Goal: Obtain resource: Download file/media

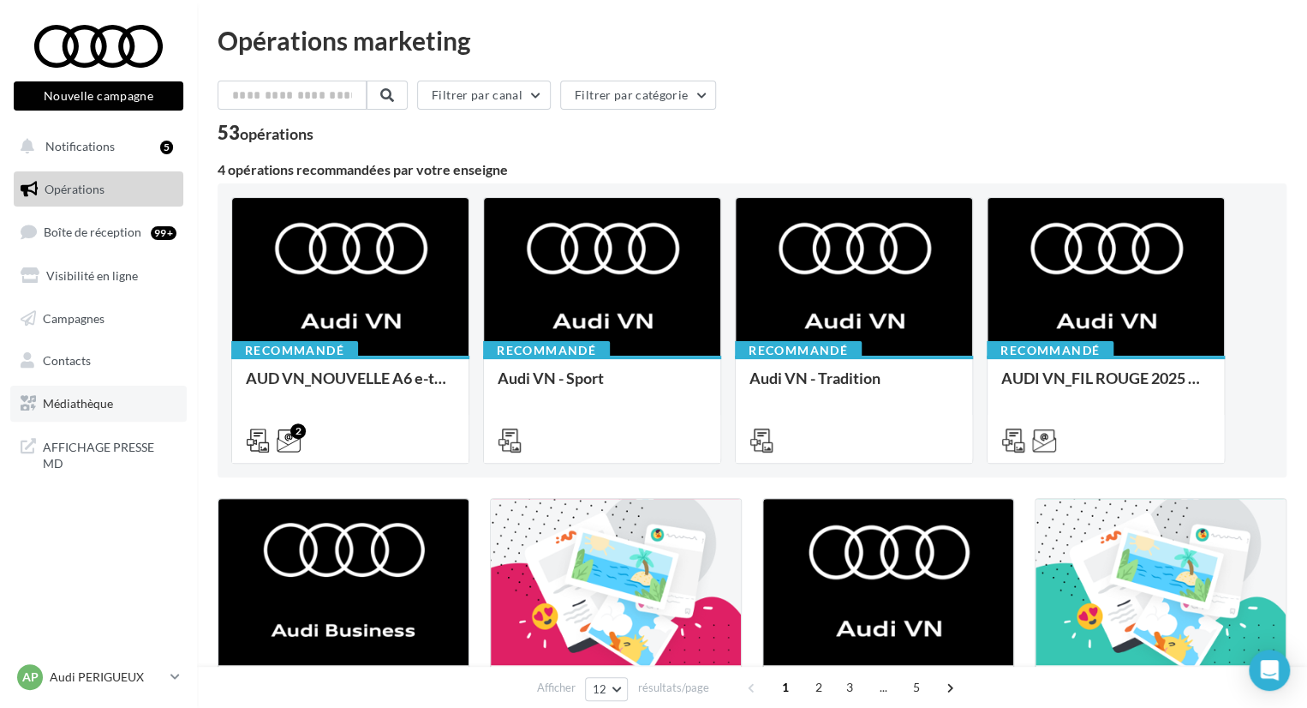
click at [116, 399] on link "Médiathèque" at bounding box center [98, 403] width 176 height 36
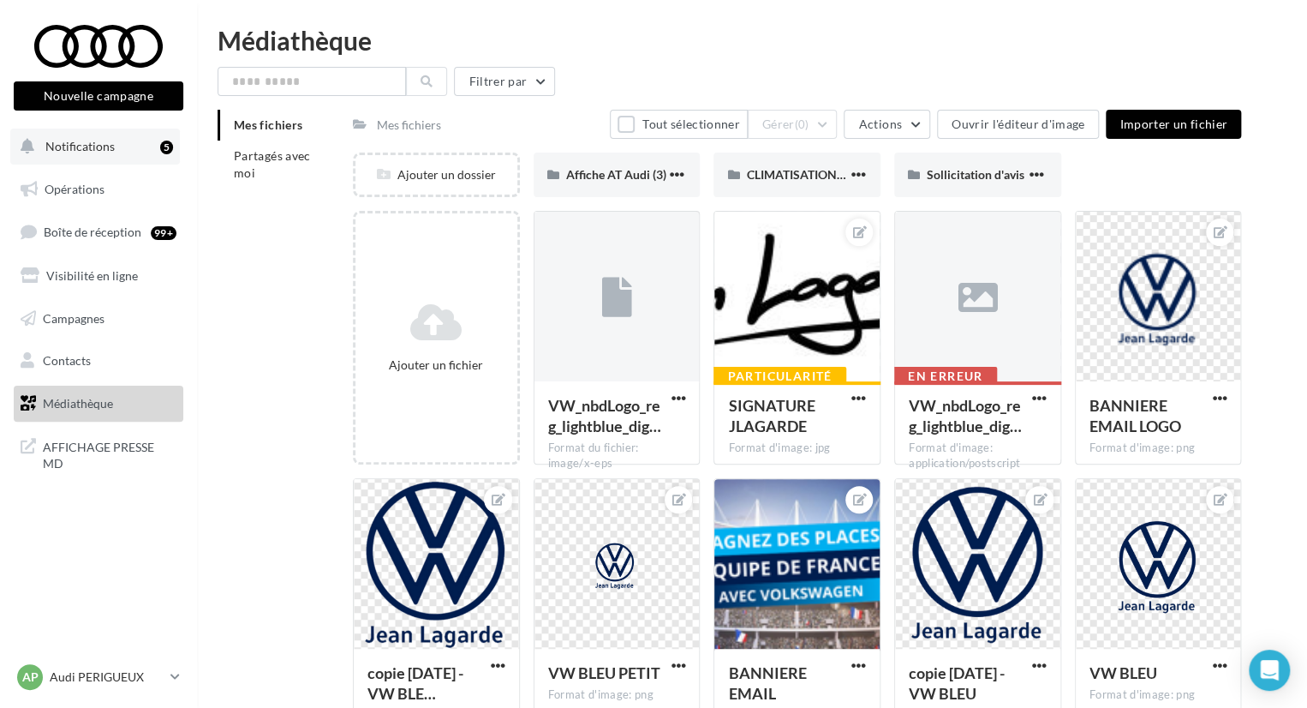
click at [106, 152] on span "Notifications" at bounding box center [79, 146] width 69 height 15
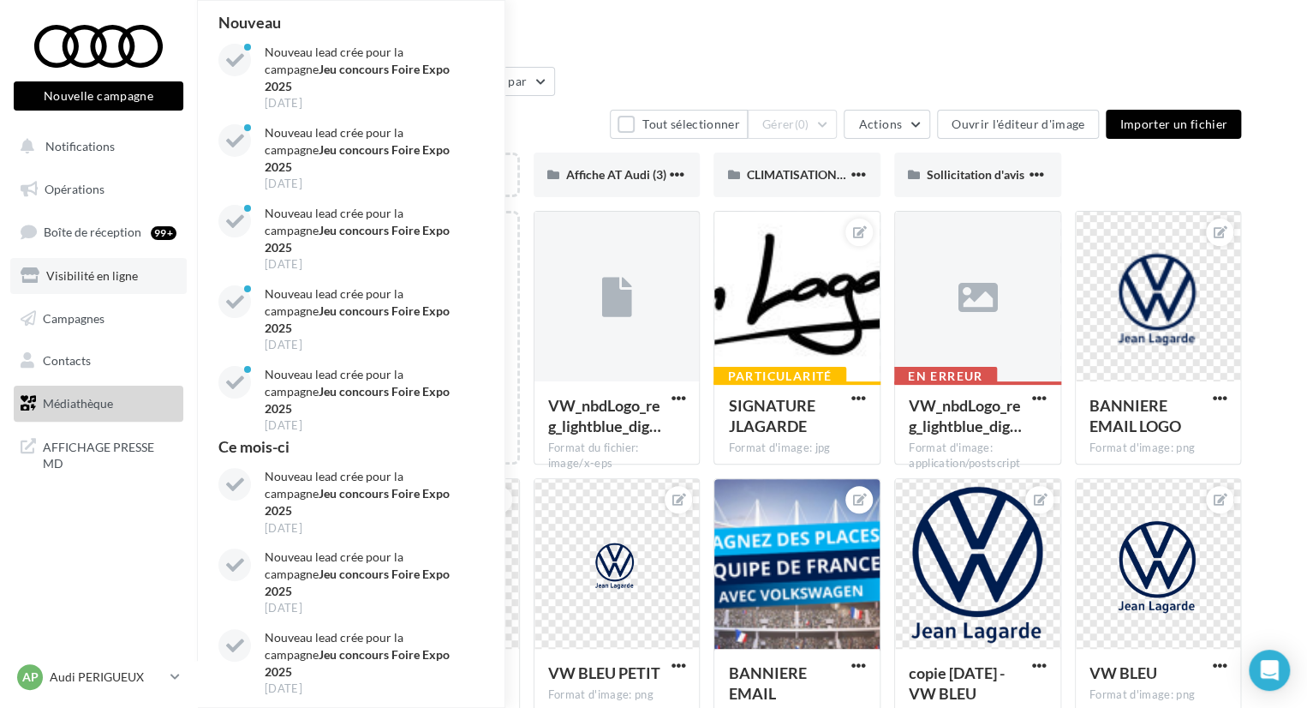
click at [92, 272] on span "Visibilité en ligne" at bounding box center [92, 275] width 92 height 15
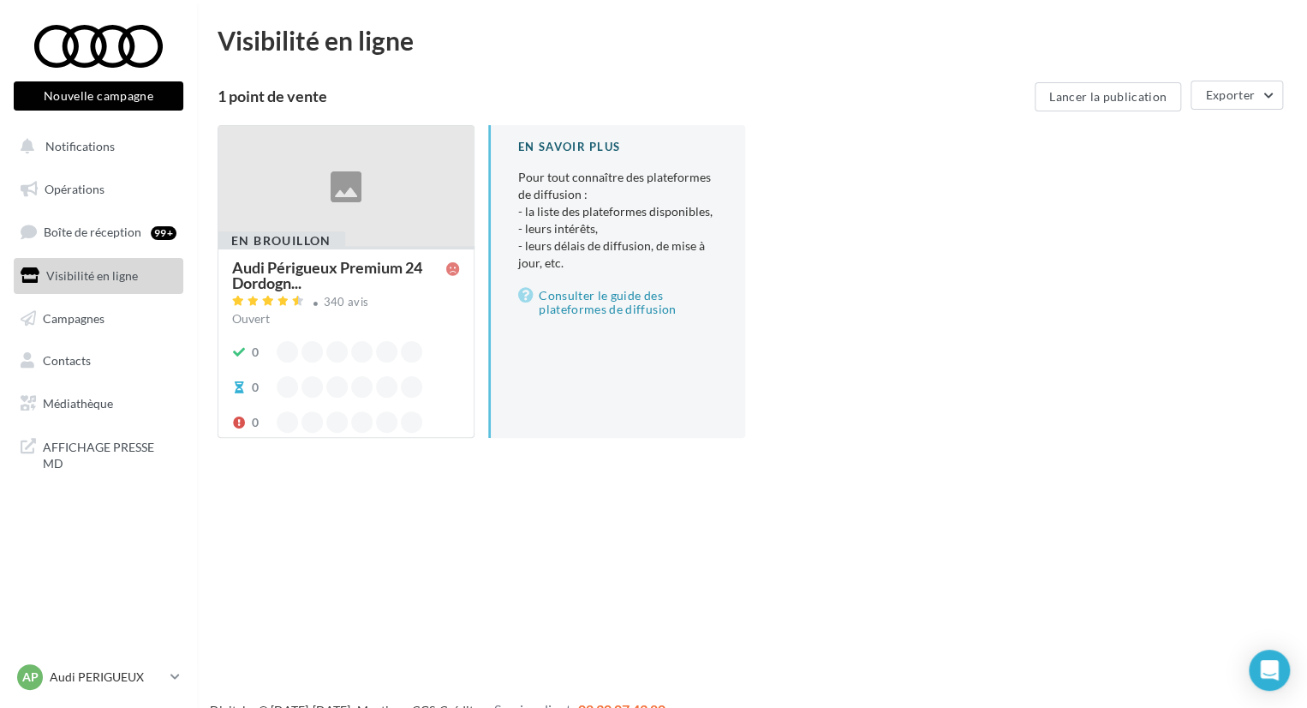
click at [379, 200] on div at bounding box center [345, 187] width 255 height 122
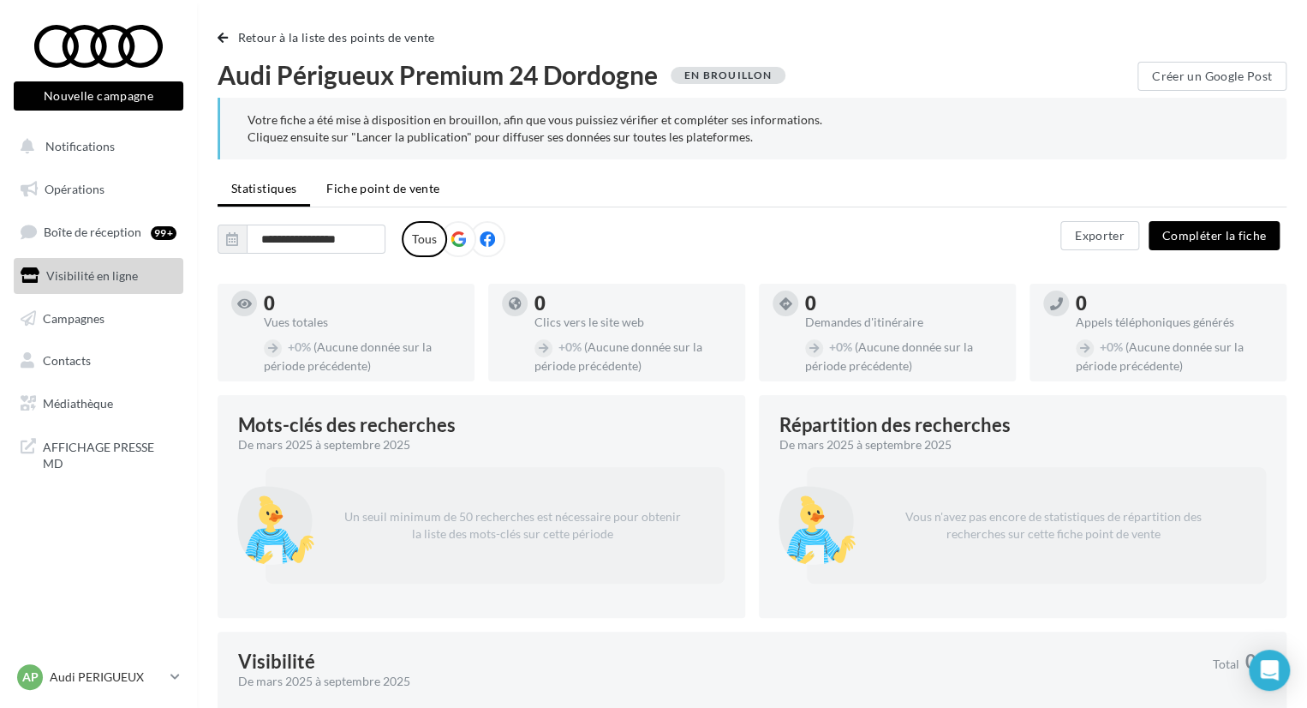
click at [397, 186] on span "Fiche point de vente" at bounding box center [382, 188] width 113 height 15
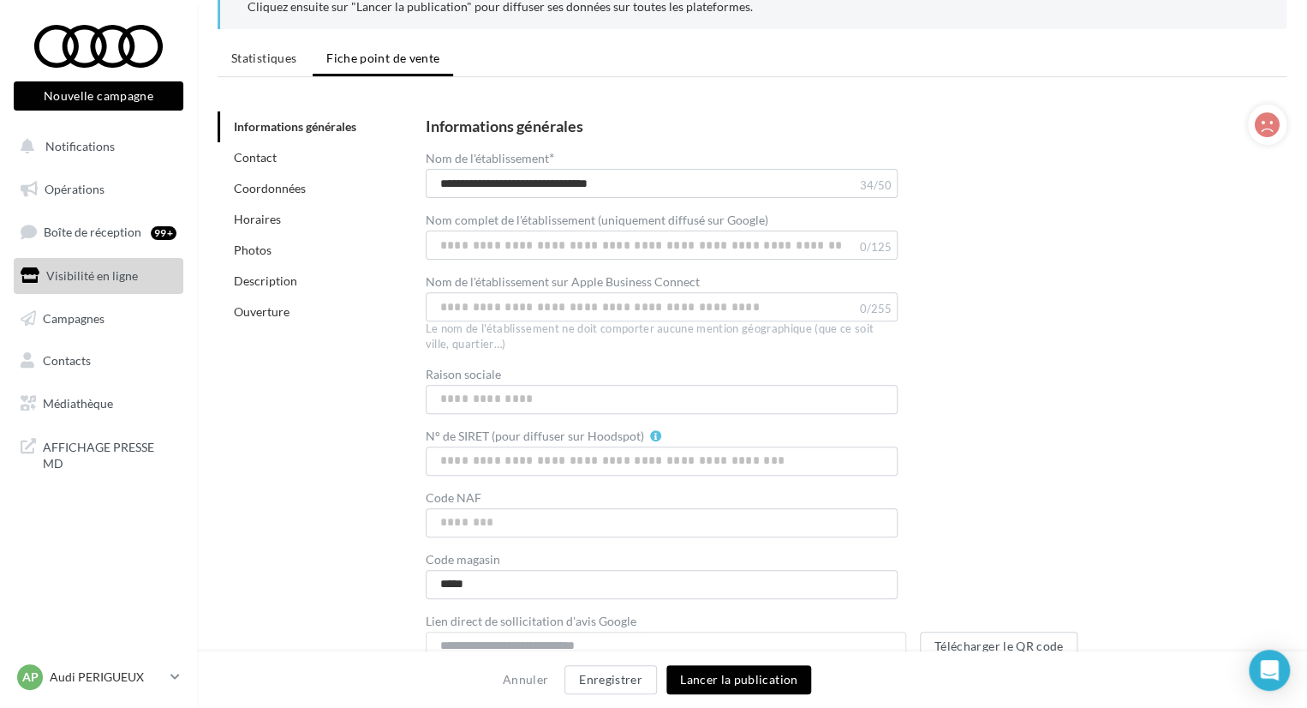
scroll to position [129, 0]
click at [287, 187] on link "Coordonnées" at bounding box center [270, 189] width 72 height 15
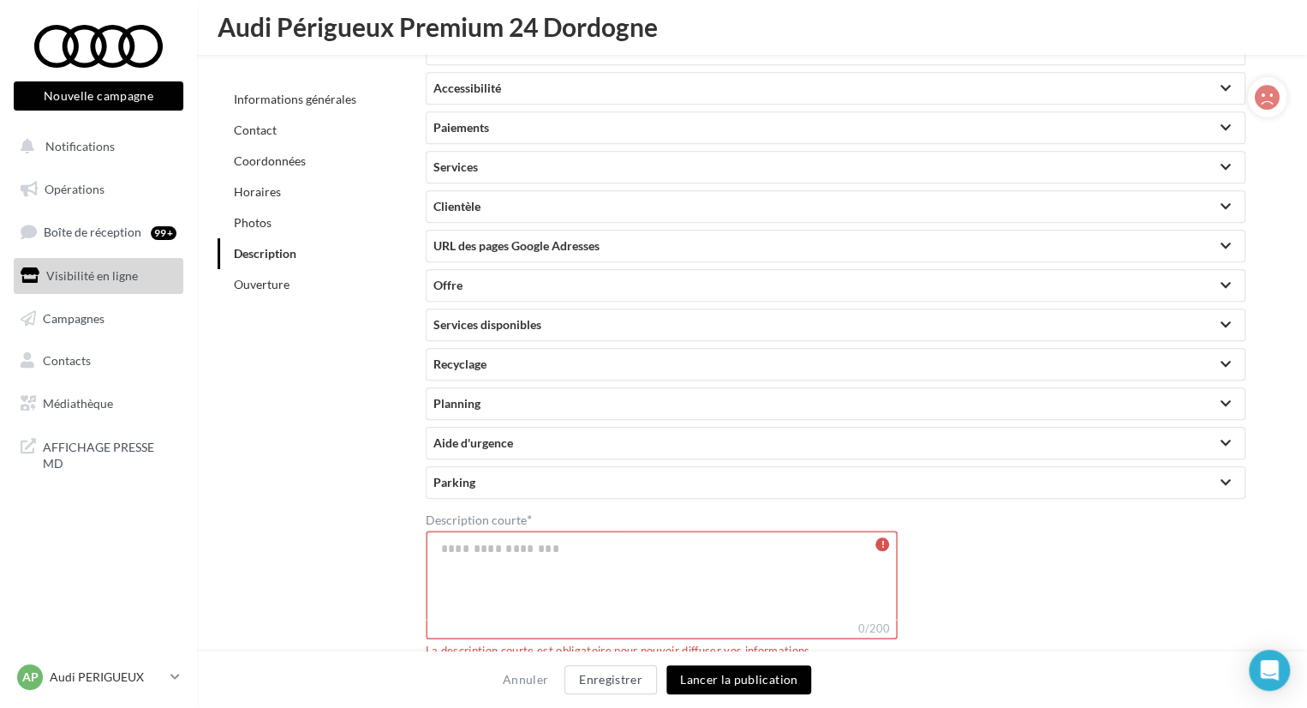
scroll to position [3727, 0]
click at [100, 310] on span "Campagnes" at bounding box center [74, 317] width 62 height 15
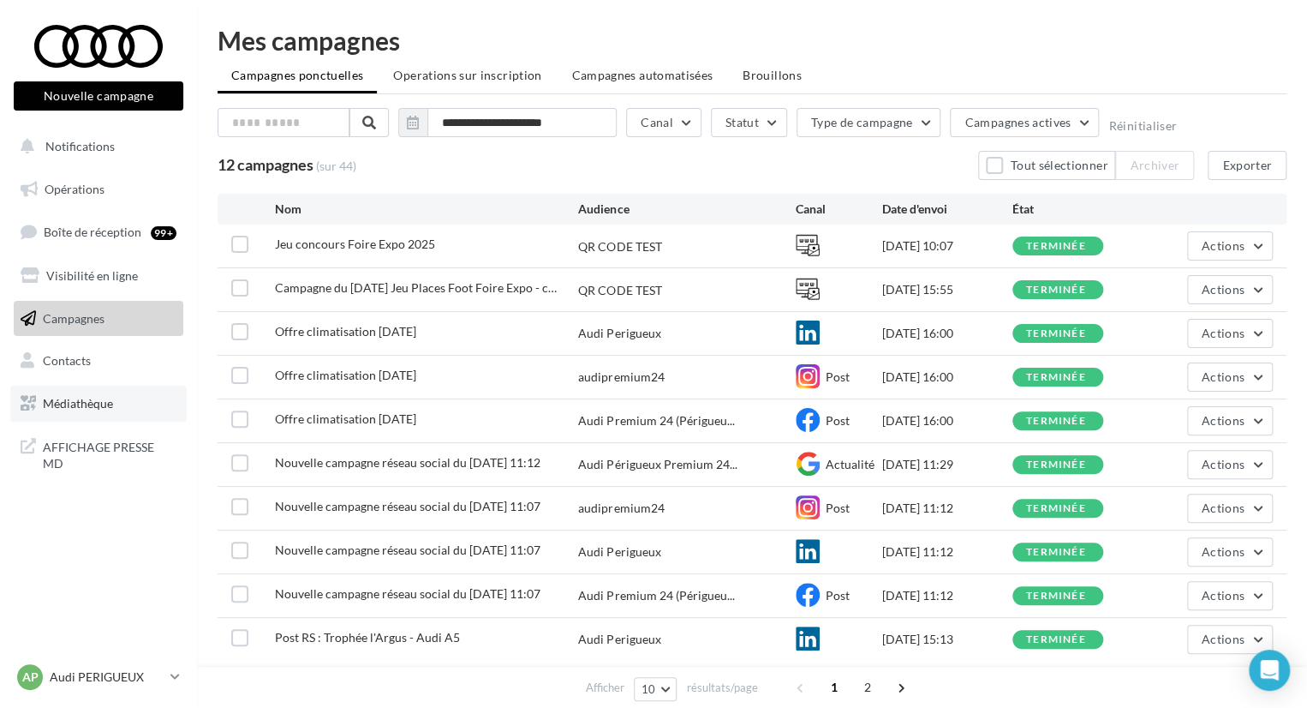
click at [81, 398] on span "Médiathèque" at bounding box center [78, 403] width 70 height 15
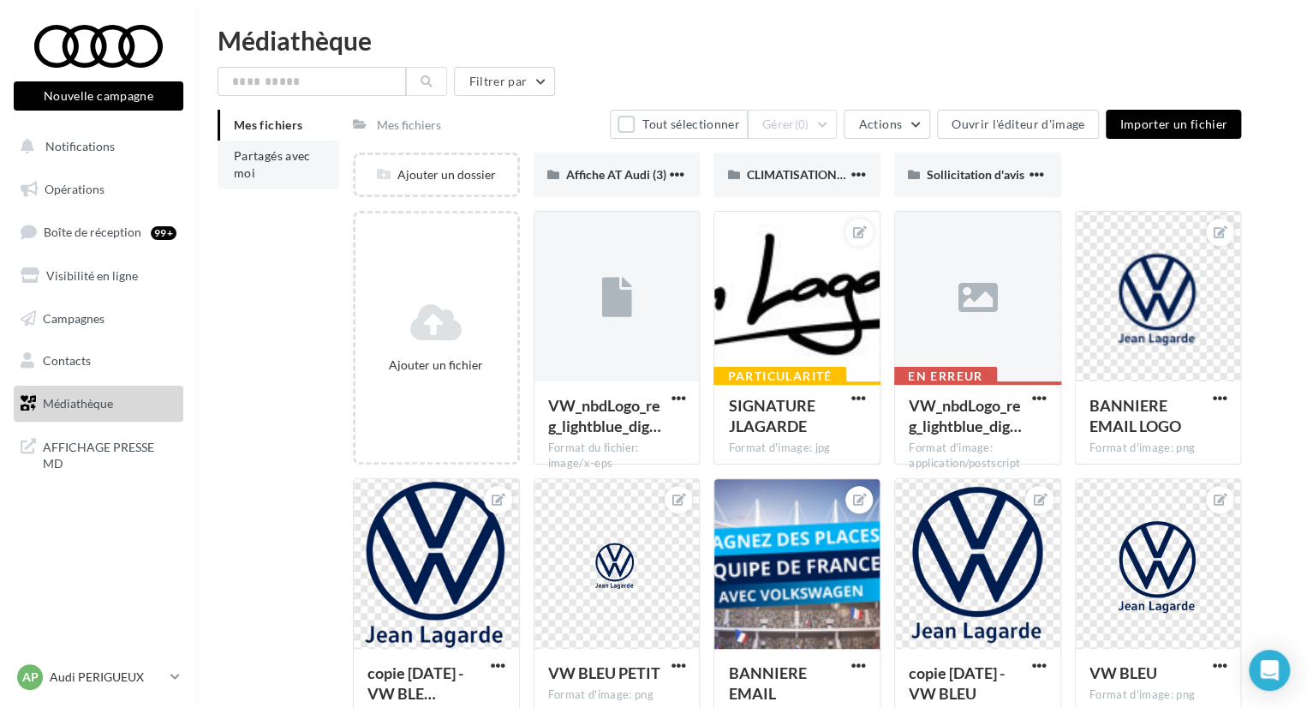
click at [286, 162] on span "Partagés avec moi" at bounding box center [272, 164] width 77 height 32
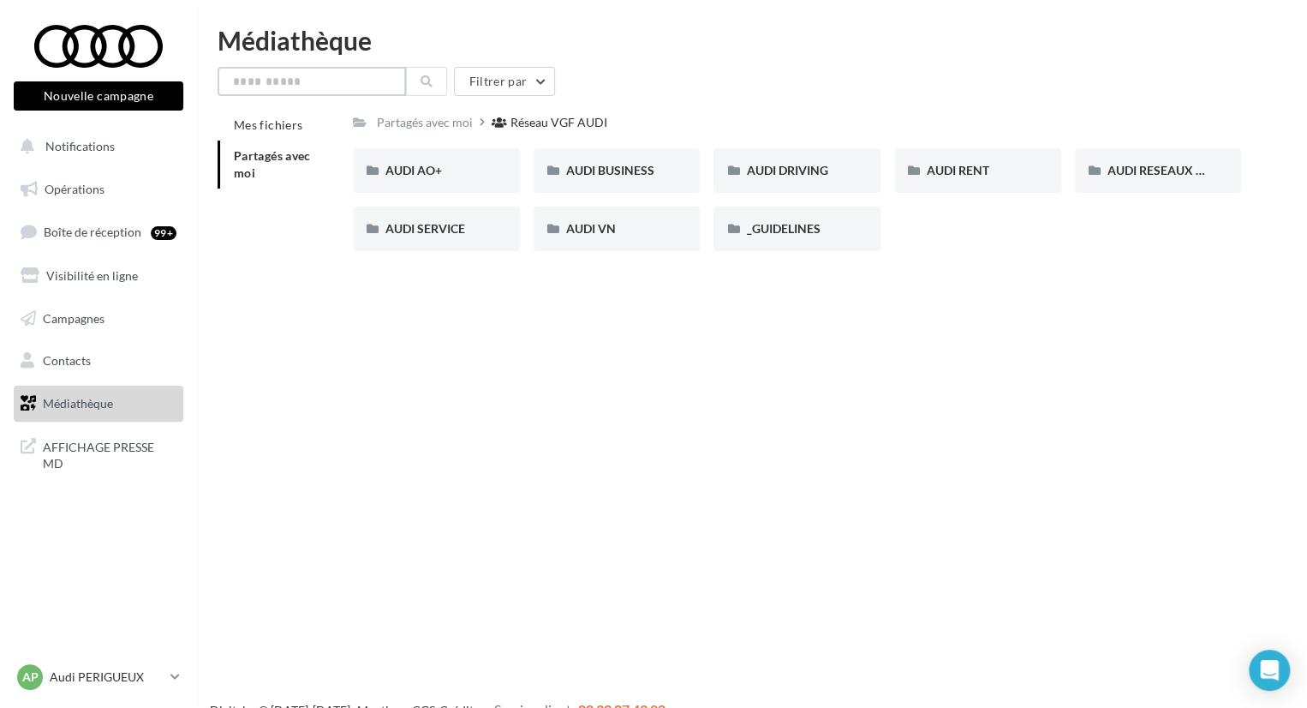
click at [341, 76] on input "text" at bounding box center [312, 81] width 188 height 29
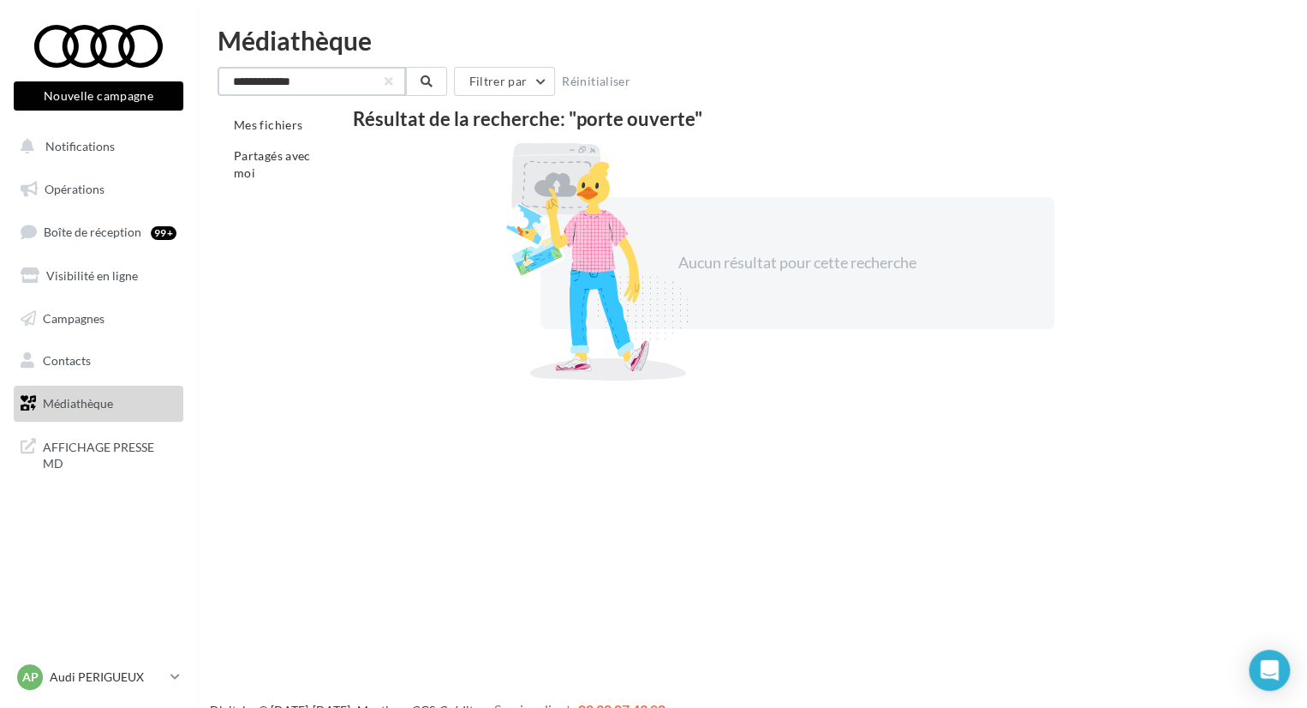
click at [341, 76] on input "**********" at bounding box center [312, 81] width 188 height 29
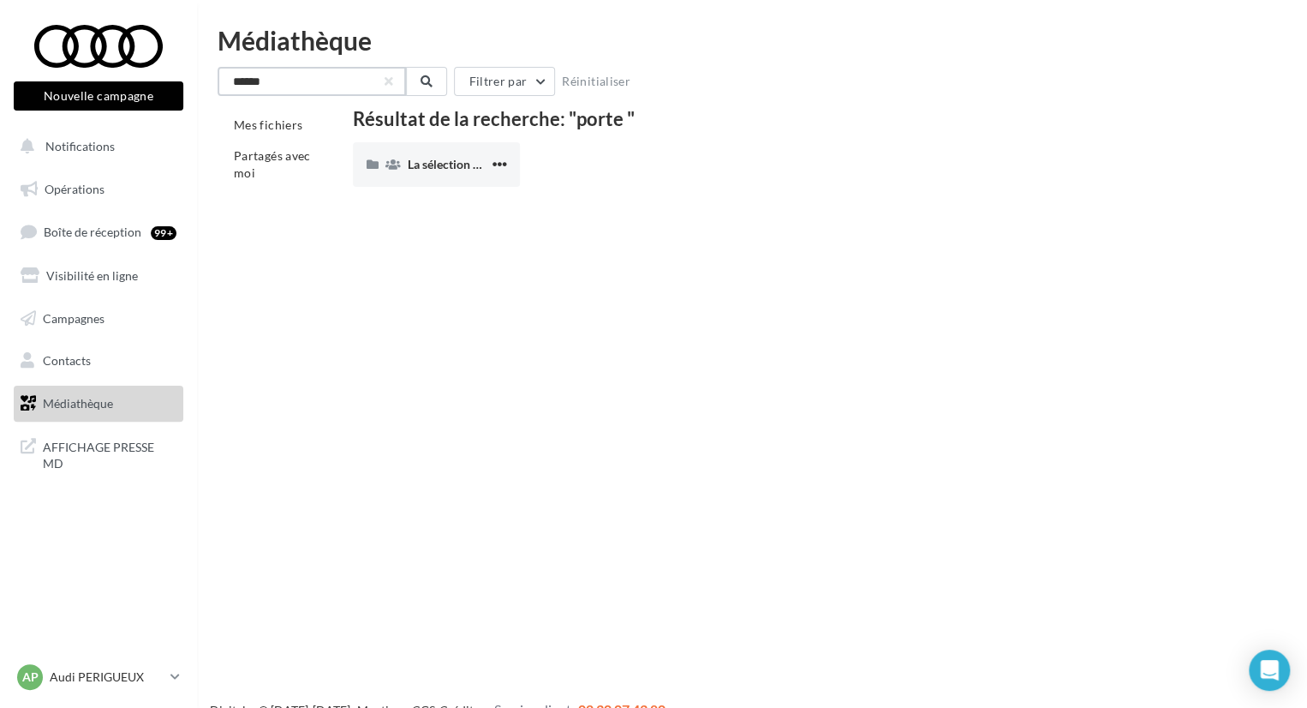
click at [314, 74] on input "*****" at bounding box center [312, 81] width 188 height 29
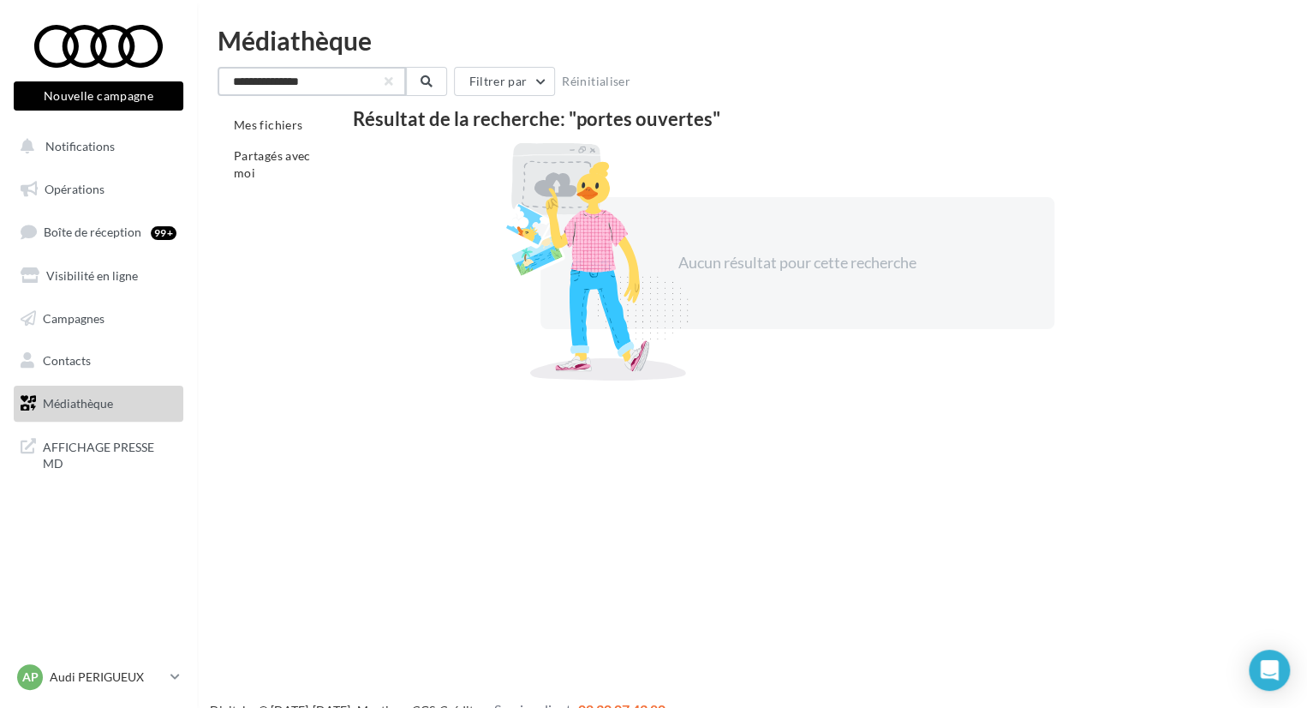
click at [314, 74] on input "**********" at bounding box center [312, 81] width 188 height 29
type input "*"
click at [278, 176] on li "Partagés avec moi" at bounding box center [279, 164] width 122 height 48
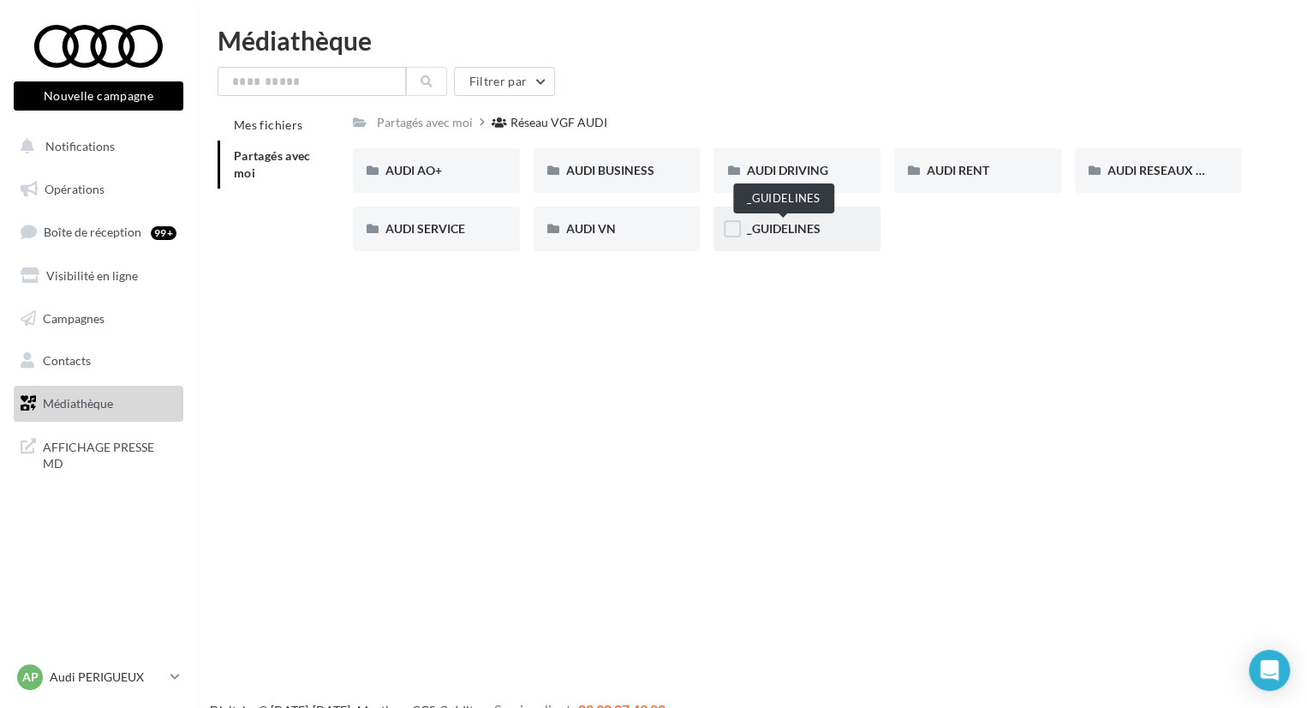
click at [780, 227] on span "_GUIDELINES" at bounding box center [783, 228] width 74 height 15
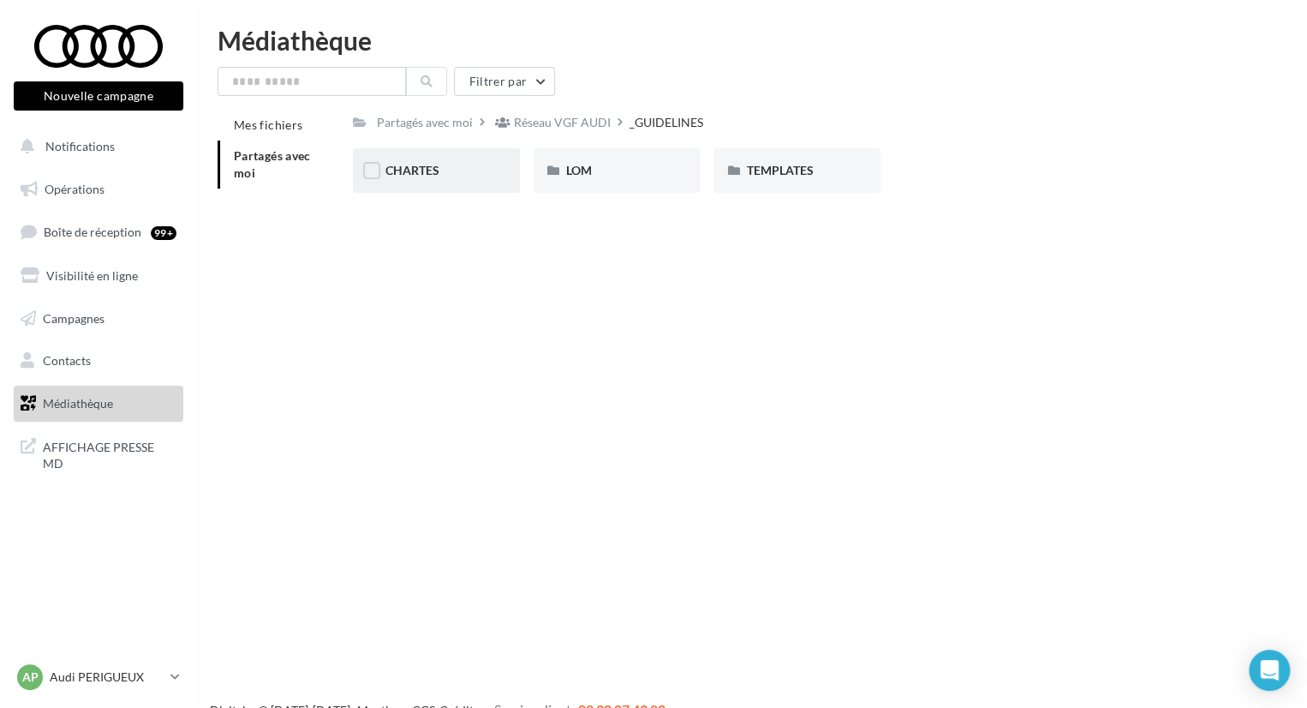
click at [442, 166] on div "CHARTES" at bounding box center [436, 170] width 102 height 17
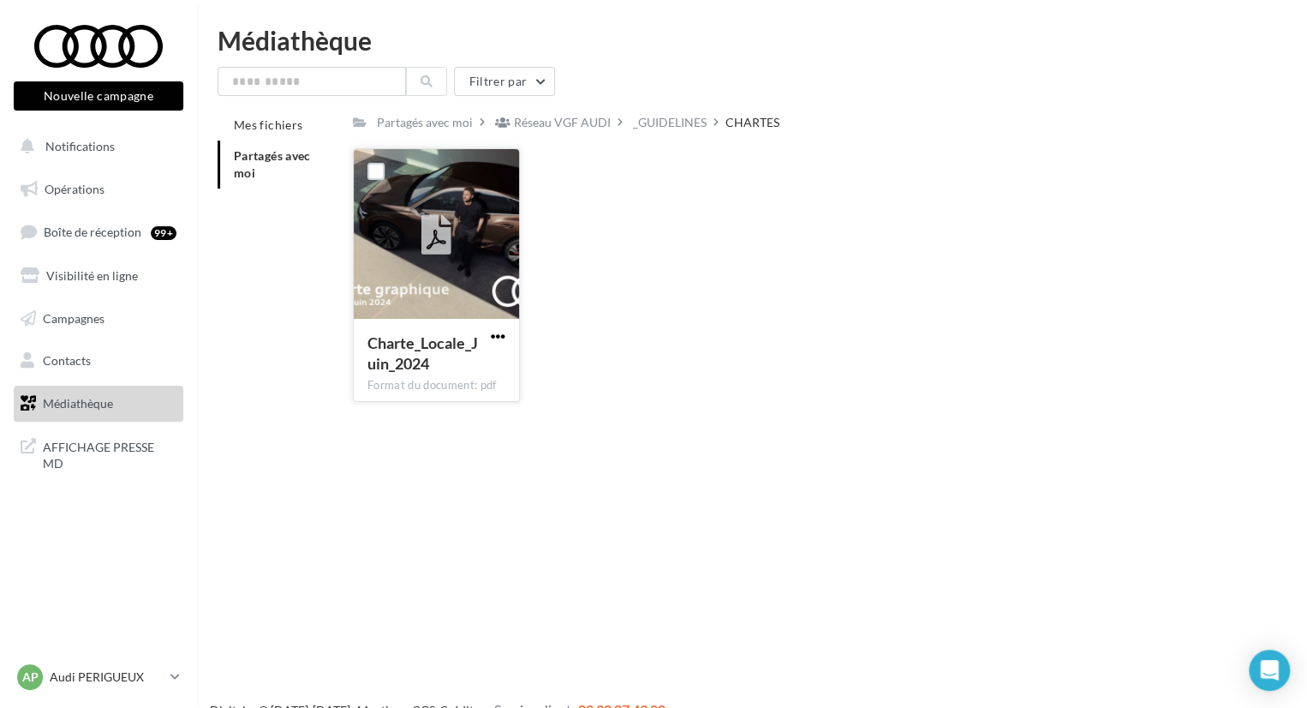
click at [499, 332] on span "button" at bounding box center [498, 336] width 15 height 15
click at [453, 381] on button "Télécharger" at bounding box center [423, 370] width 171 height 45
click at [1097, 103] on div "Filtrer par Mes fichiers Partagés avec moi Partagés avec moi Réseau VGF AUDI _G…" at bounding box center [752, 241] width 1069 height 349
click at [653, 133] on div "_GUIDELINES" at bounding box center [670, 122] width 81 height 25
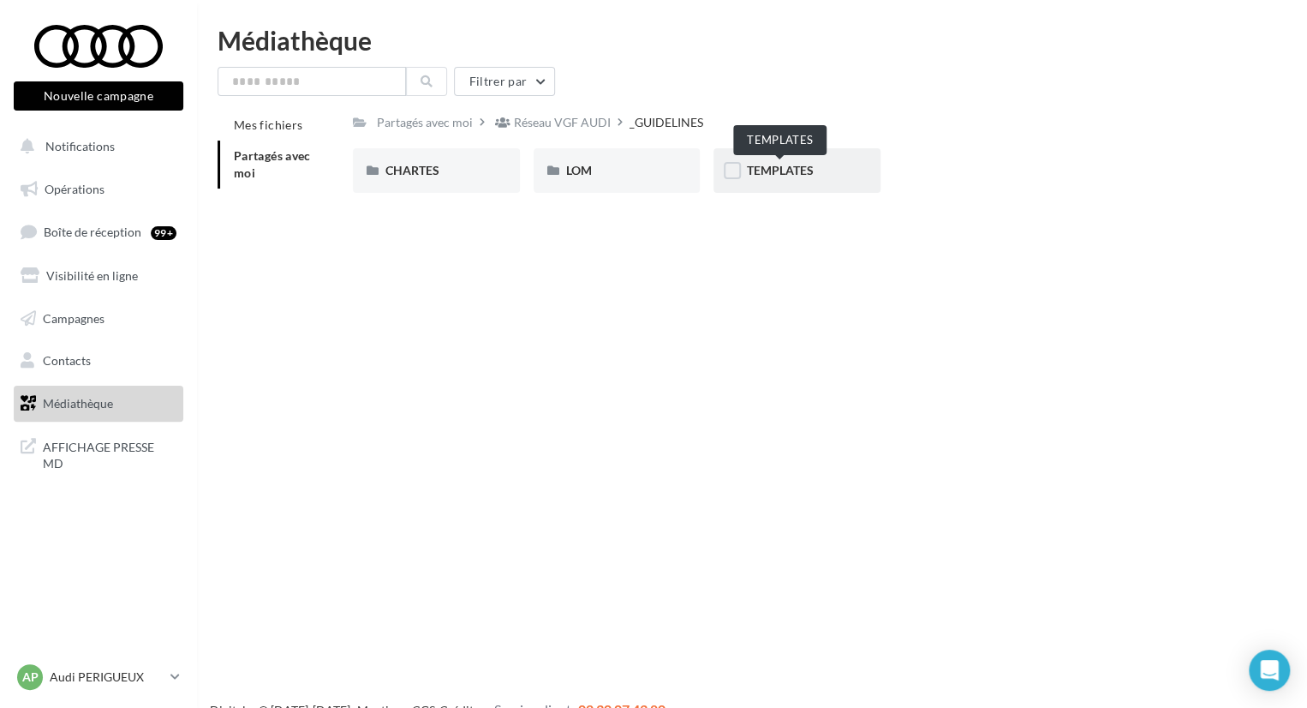
click at [774, 176] on span "TEMPLATES" at bounding box center [779, 170] width 67 height 15
click at [460, 177] on div "AUDI FLEET" at bounding box center [436, 170] width 102 height 17
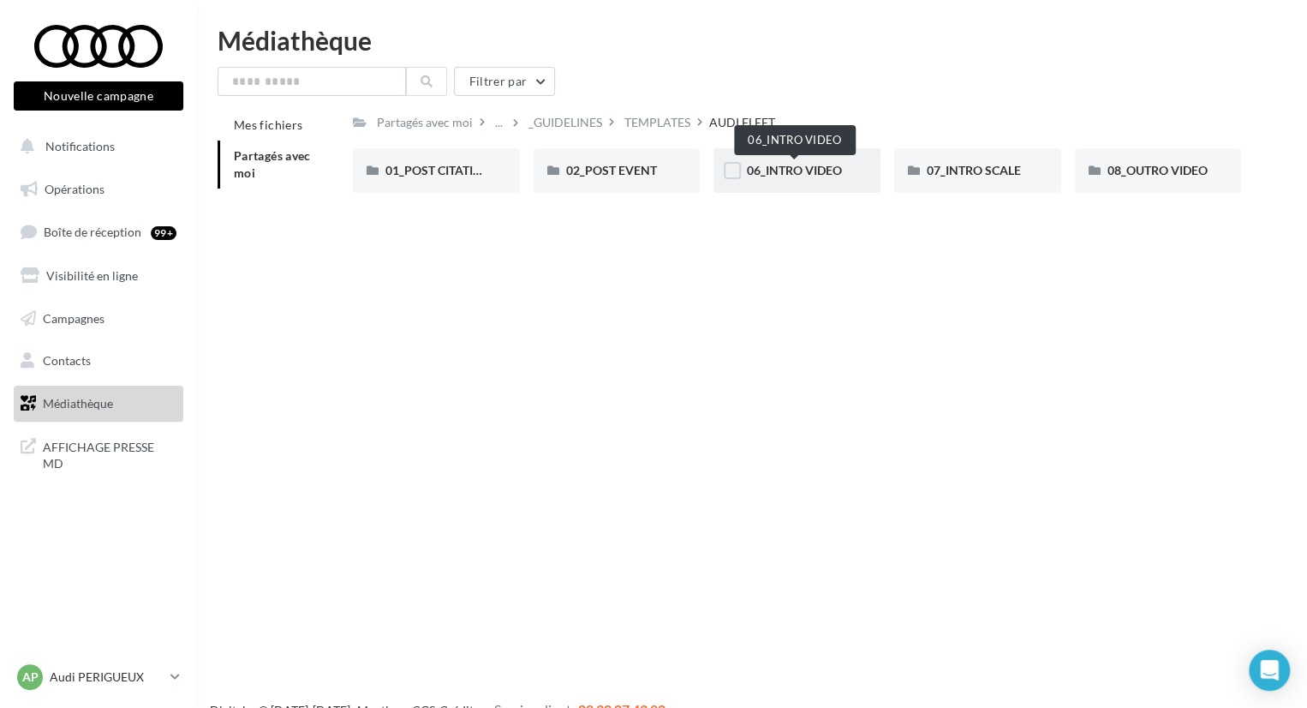
click at [792, 174] on span "06_INTRO VIDEO" at bounding box center [793, 170] width 95 height 15
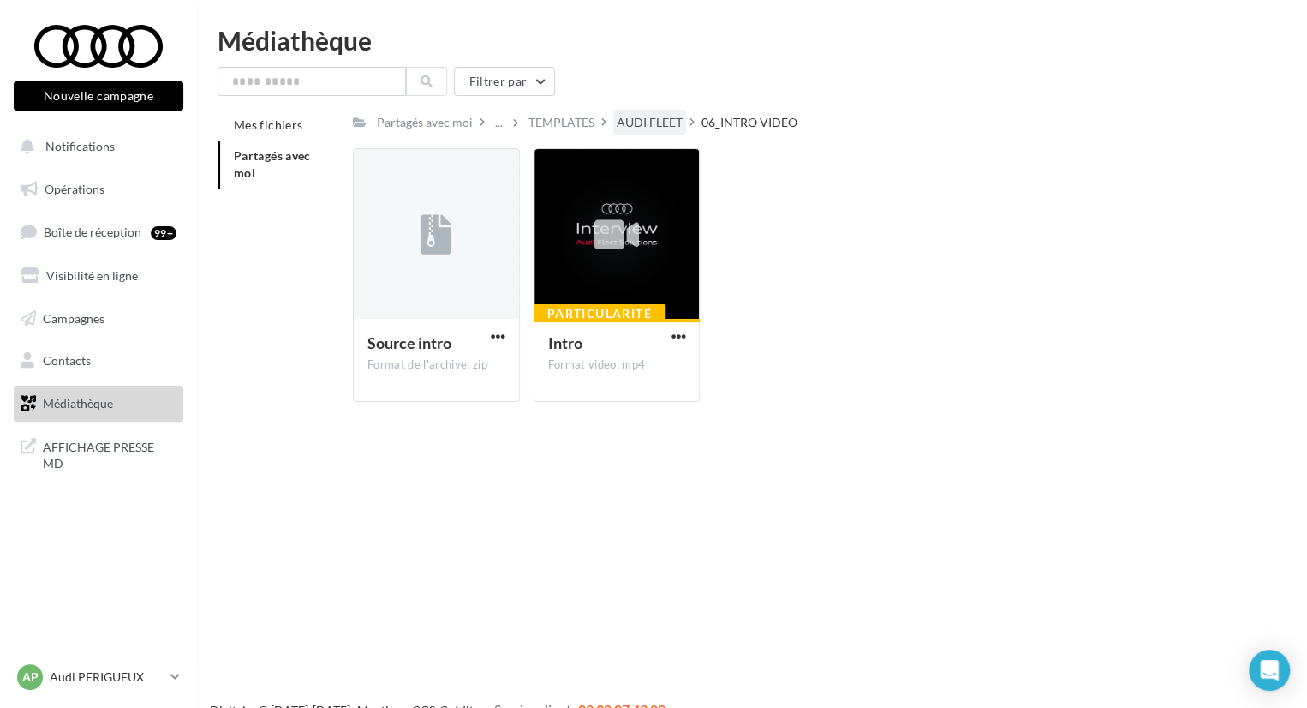
click at [636, 124] on div "AUDI FLEET" at bounding box center [650, 122] width 66 height 17
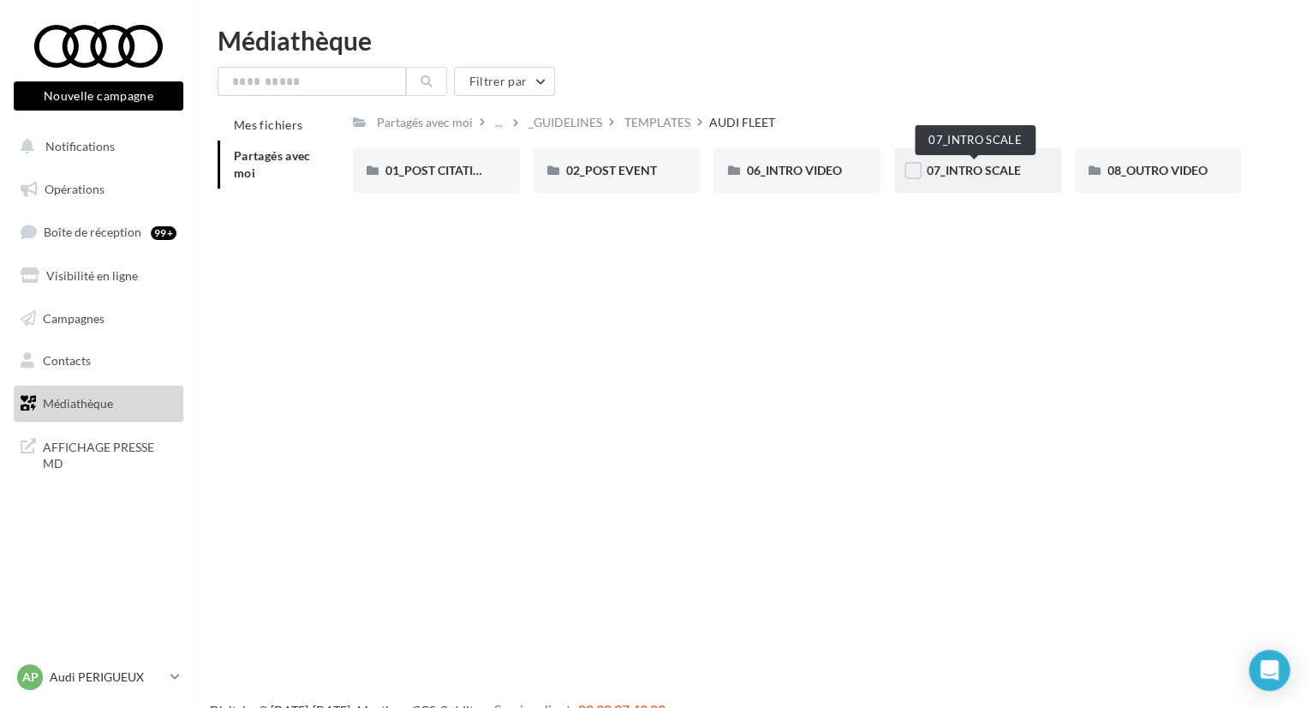
click at [987, 164] on span "07_INTRO SCALE" at bounding box center [974, 170] width 94 height 15
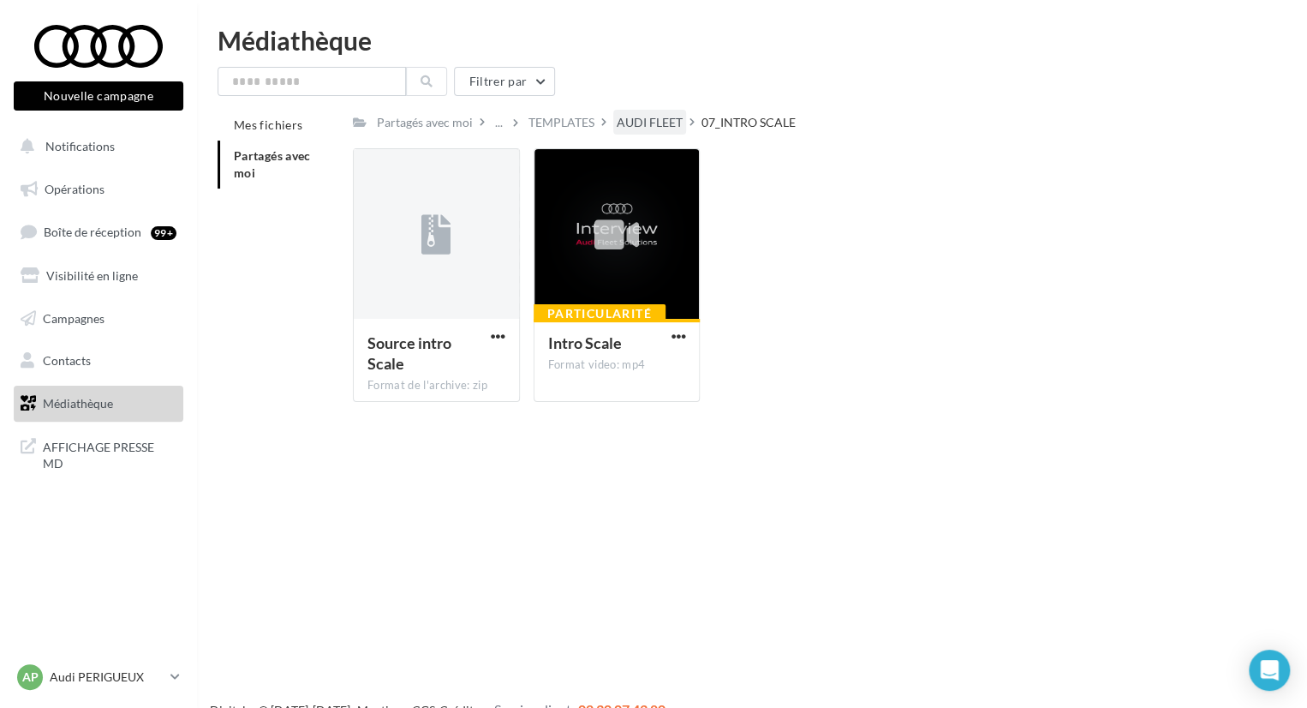
click at [654, 130] on div "AUDI FLEET" at bounding box center [650, 122] width 66 height 17
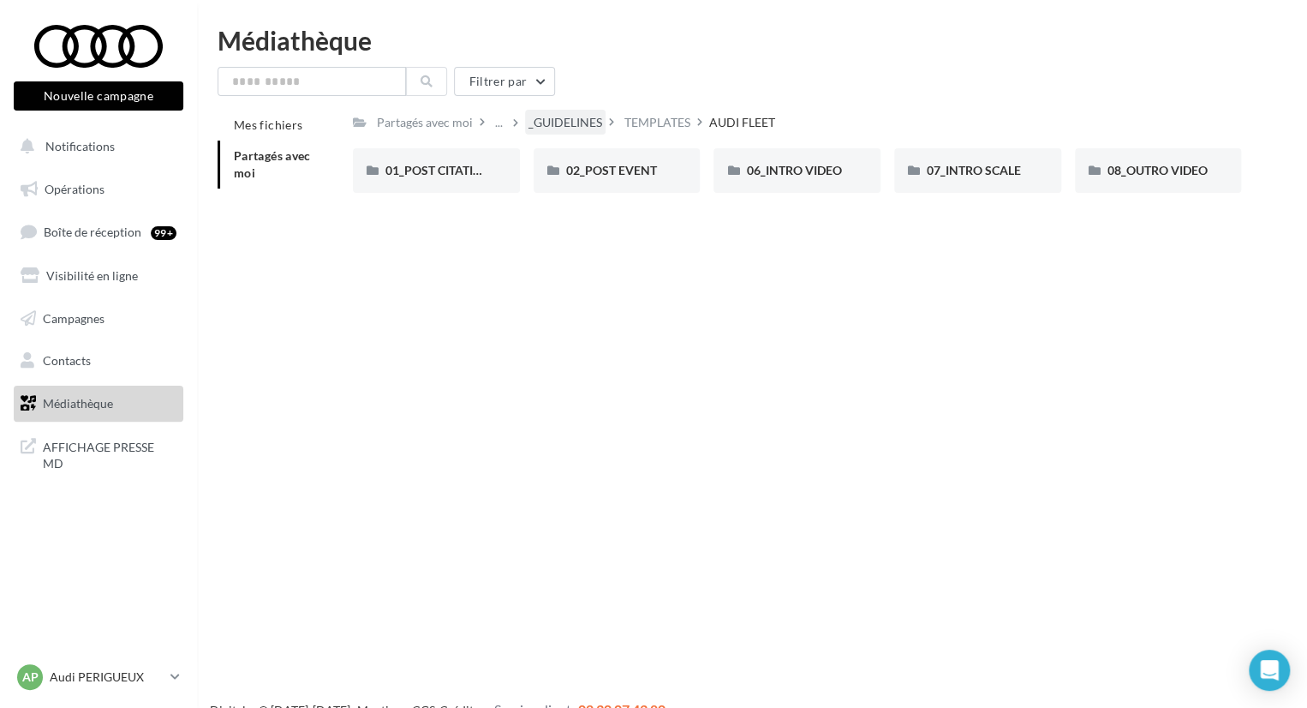
click at [589, 124] on div "_GUIDELINES" at bounding box center [566, 122] width 74 height 17
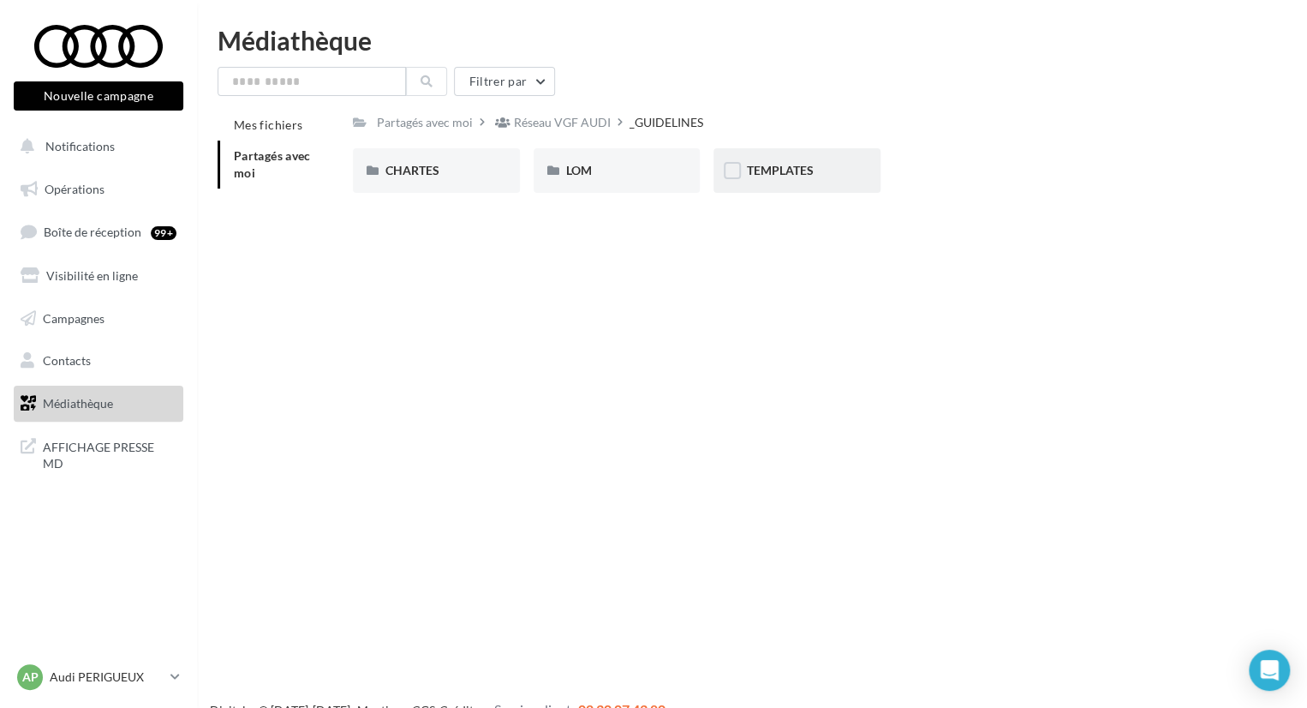
click at [754, 186] on div "TEMPLATES" at bounding box center [797, 170] width 167 height 45
click at [601, 182] on div "AUDI OCCASION" at bounding box center [617, 170] width 167 height 45
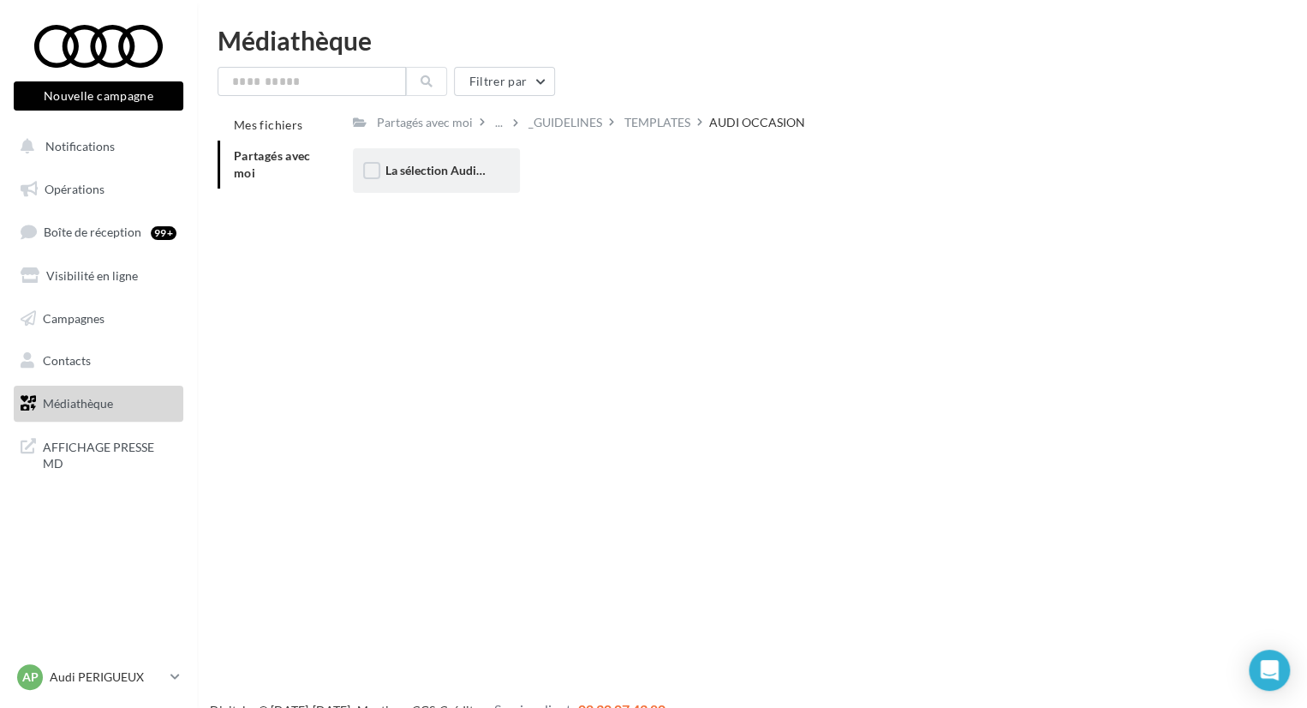
click at [488, 176] on div "La sélection Audi Occasion" at bounding box center [436, 170] width 167 height 45
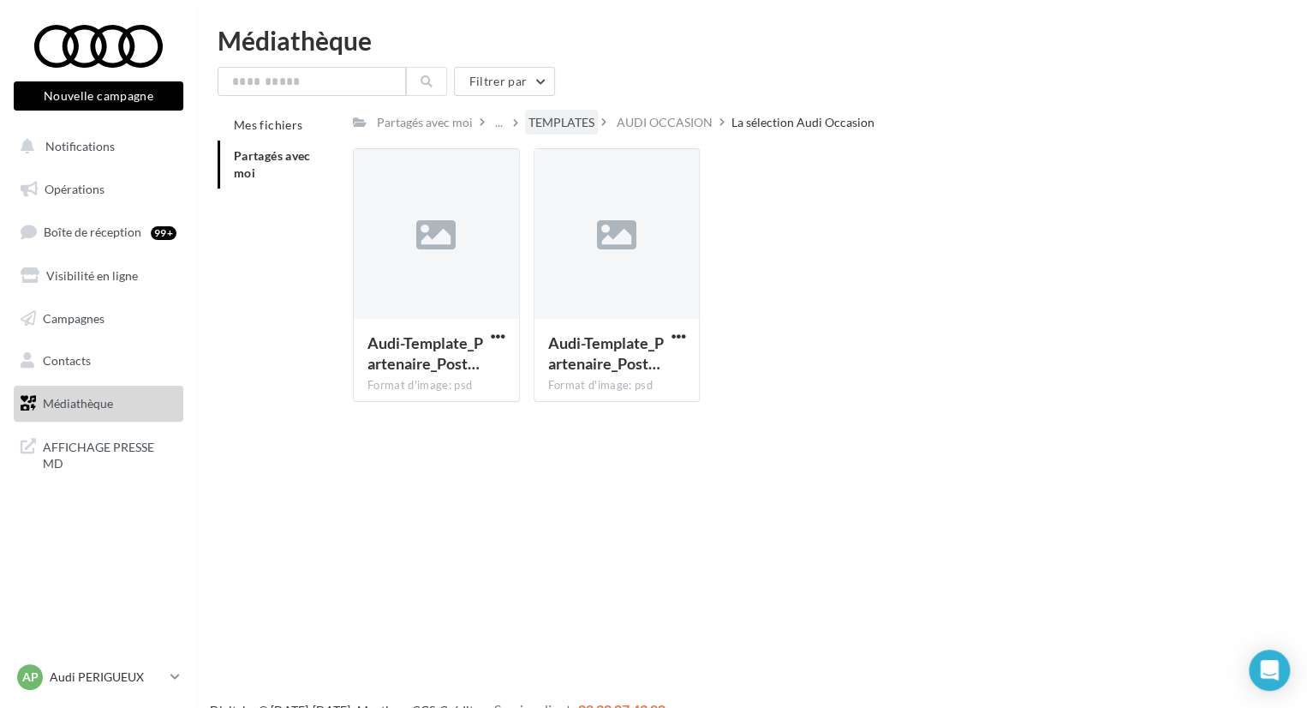
click at [559, 110] on div "TEMPLATES" at bounding box center [561, 122] width 73 height 25
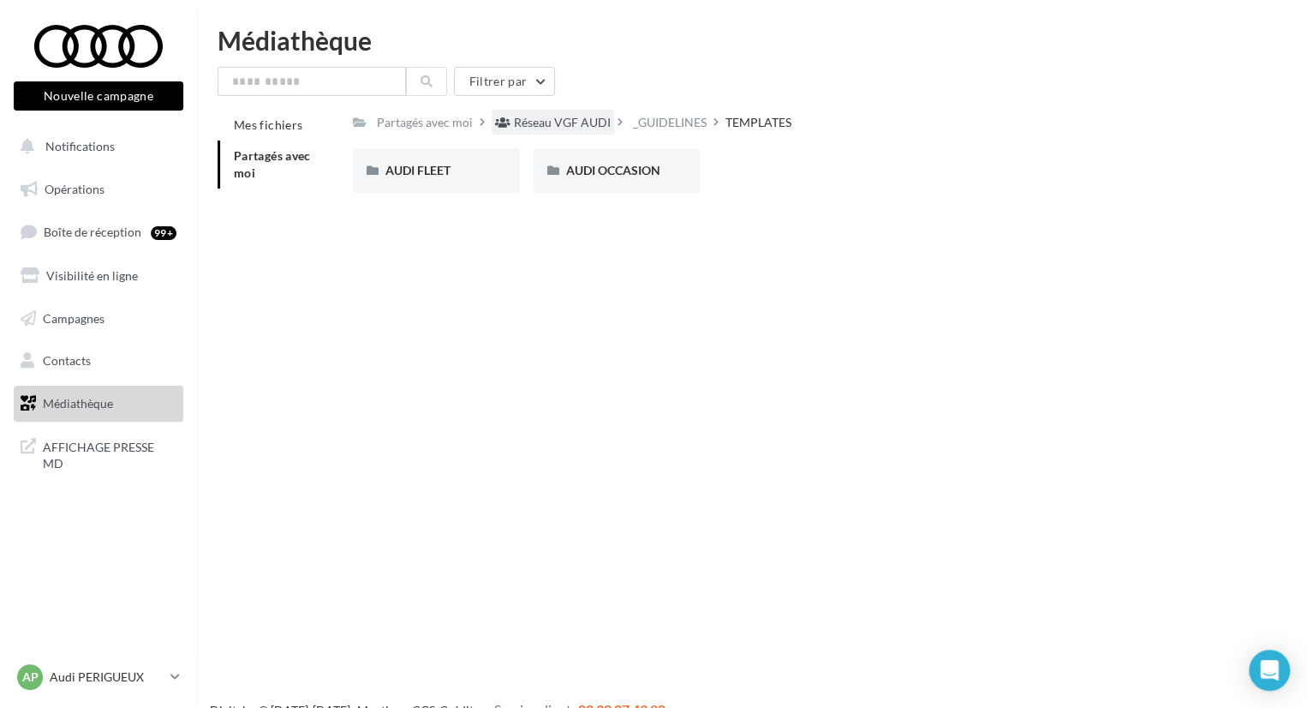
click at [561, 118] on div "Réseau VGF AUDI" at bounding box center [562, 122] width 97 height 17
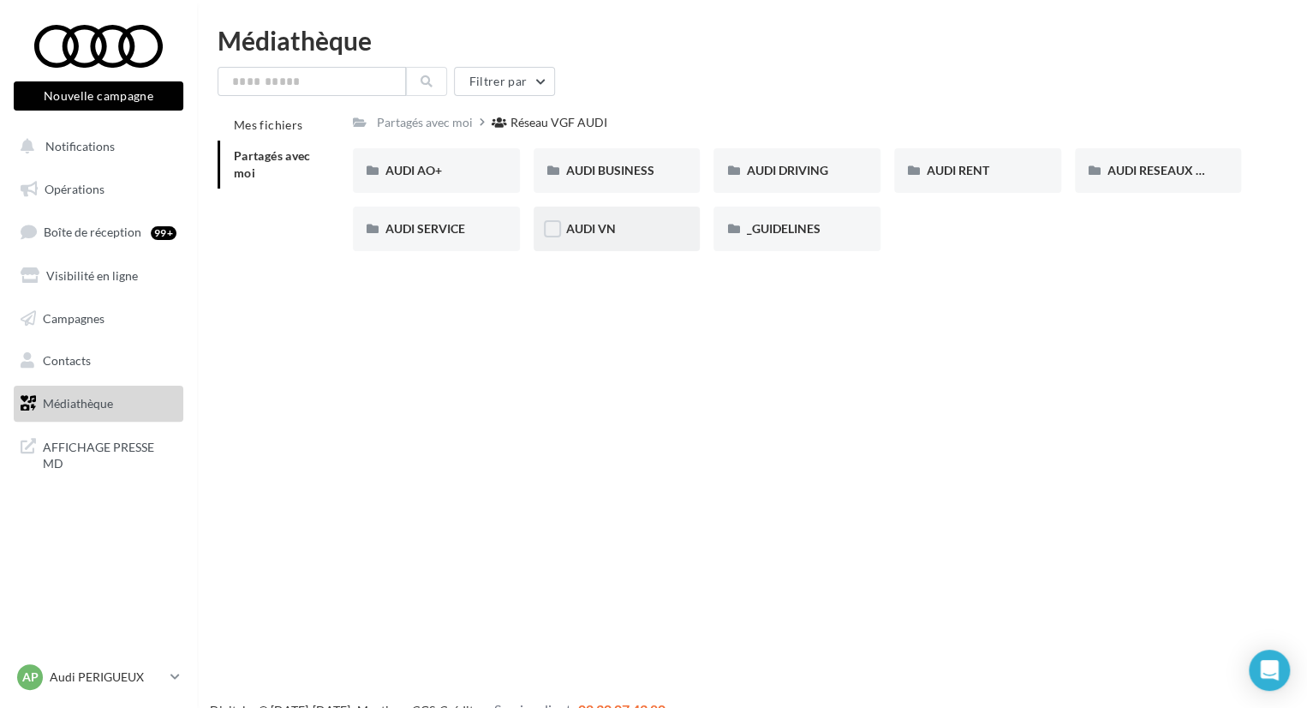
click at [647, 246] on div "AUDI VN" at bounding box center [617, 228] width 167 height 45
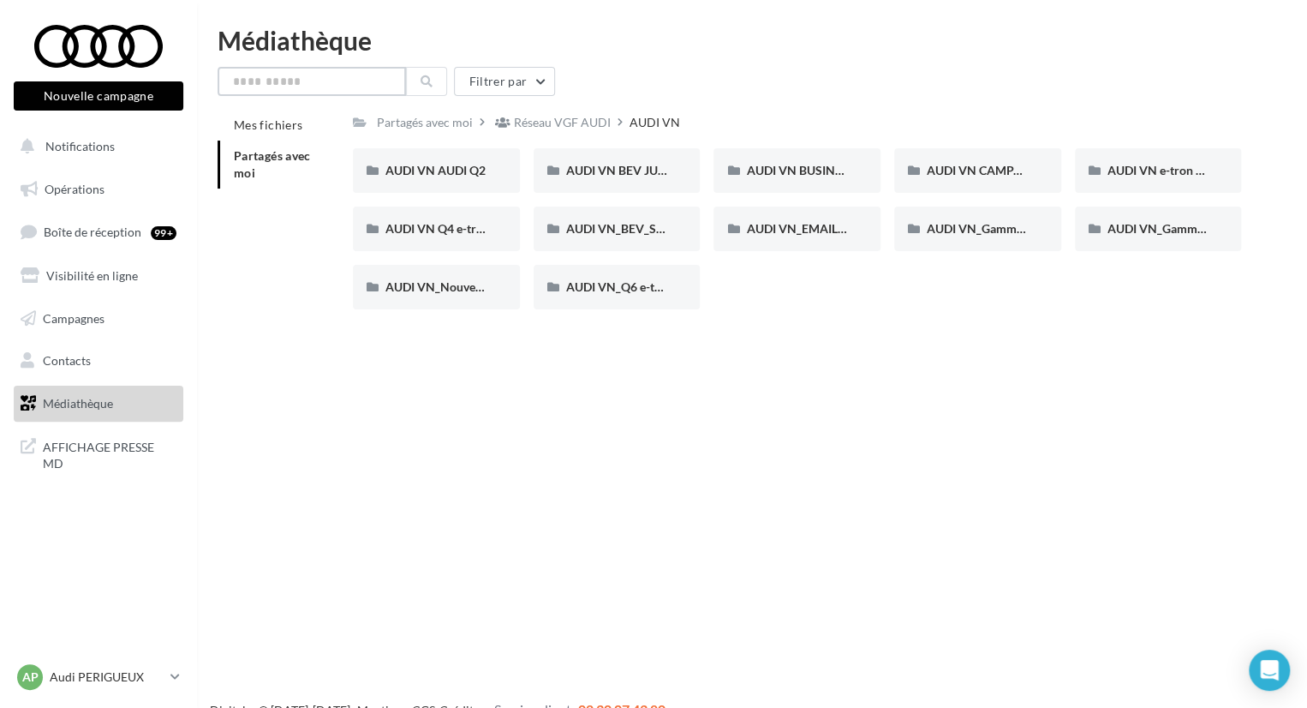
click at [356, 93] on input "text" at bounding box center [312, 81] width 188 height 29
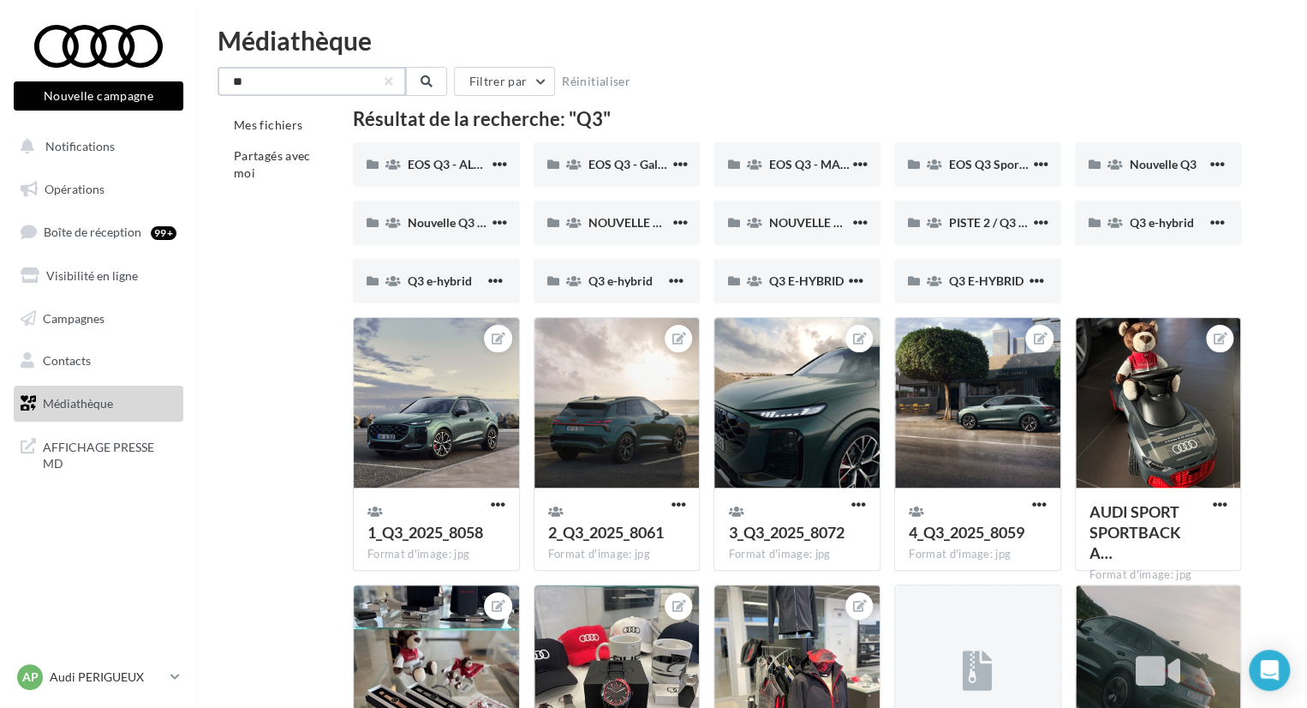
click at [339, 83] on input "**" at bounding box center [312, 81] width 188 height 29
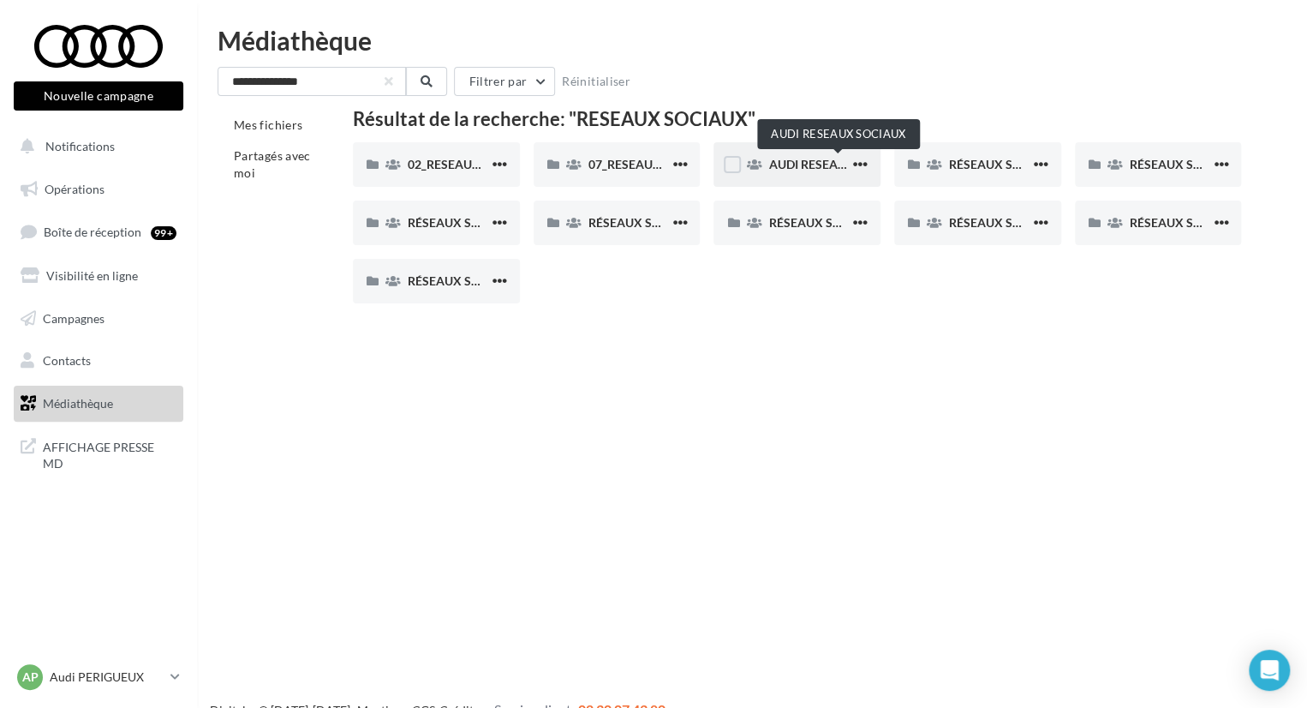
click at [778, 165] on span "AUDI RESEAUX SOCIAUX" at bounding box center [838, 164] width 141 height 15
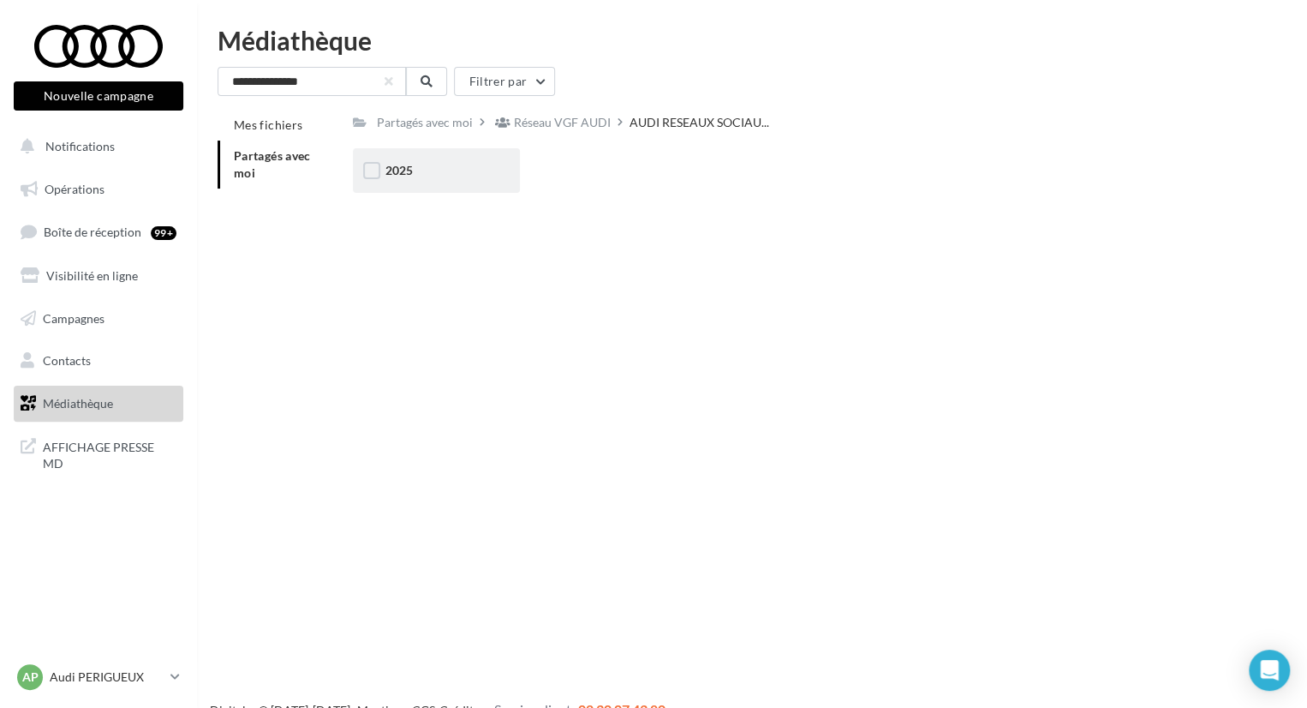
click at [469, 175] on div "2025" at bounding box center [436, 170] width 102 height 17
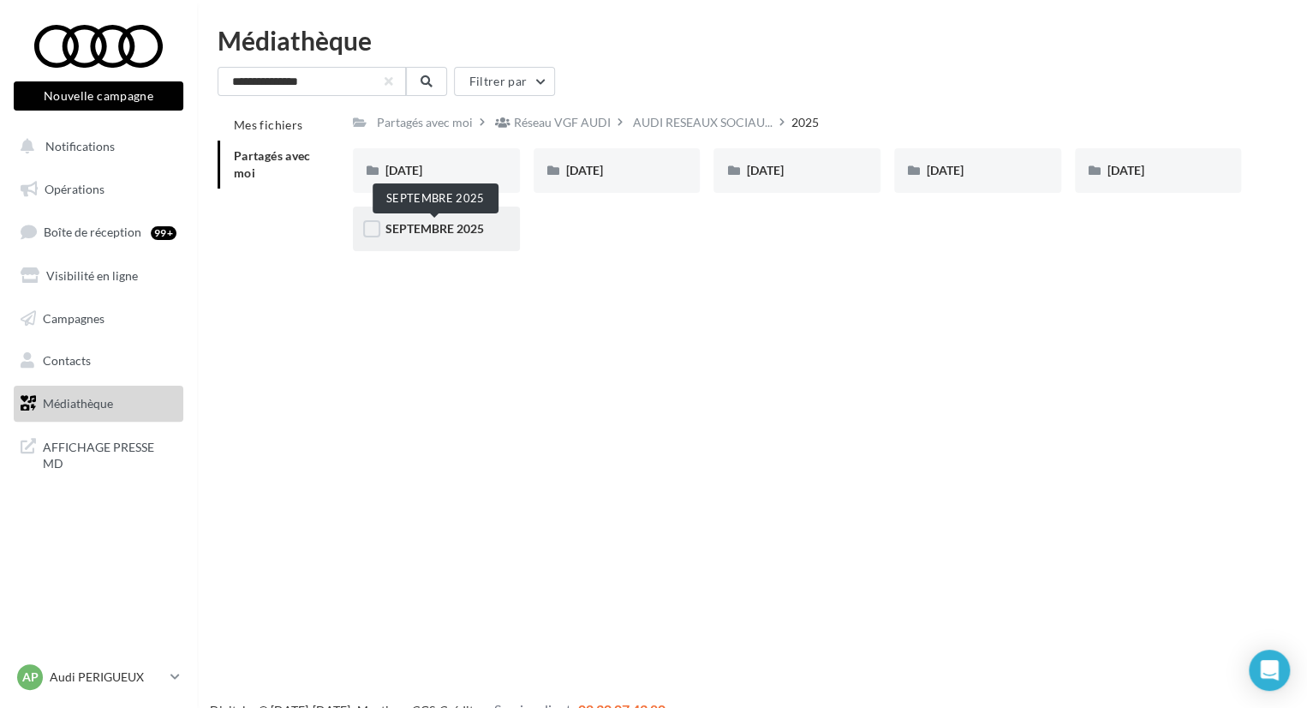
click at [466, 228] on span "SEPTEMBRE 2025" at bounding box center [434, 228] width 99 height 15
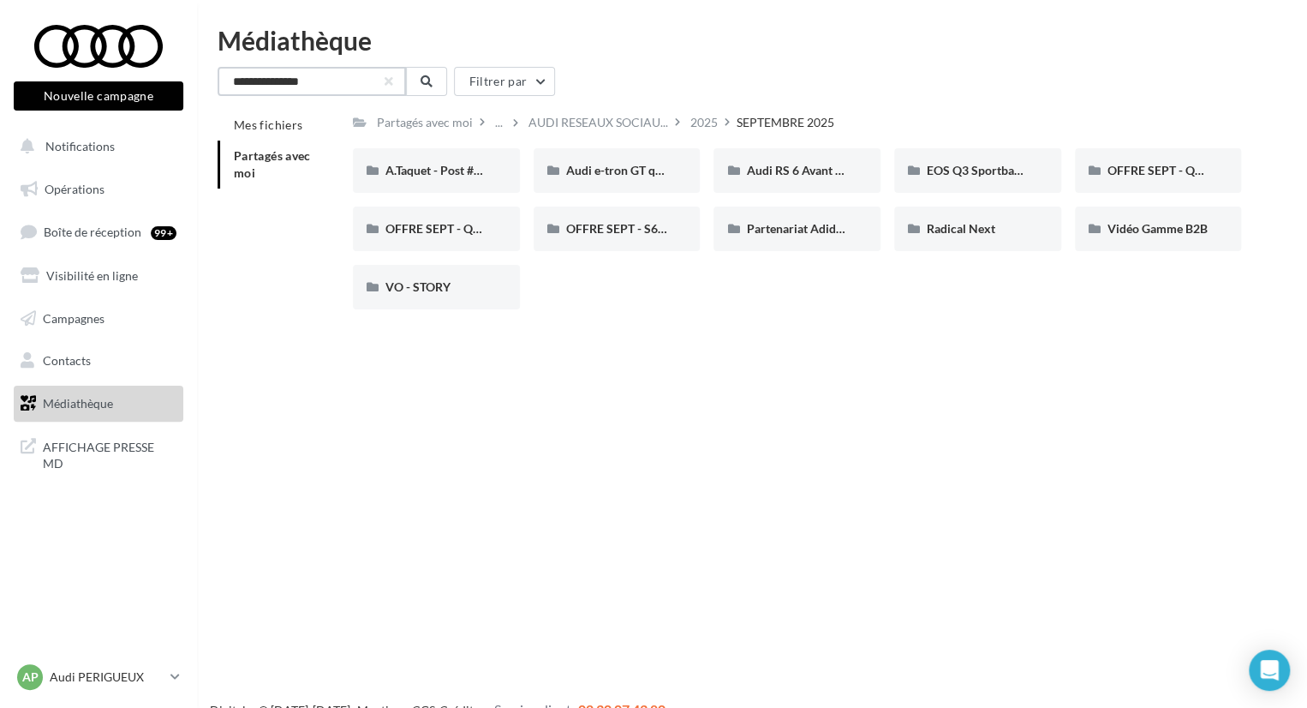
click at [335, 83] on input "**********" at bounding box center [312, 81] width 188 height 29
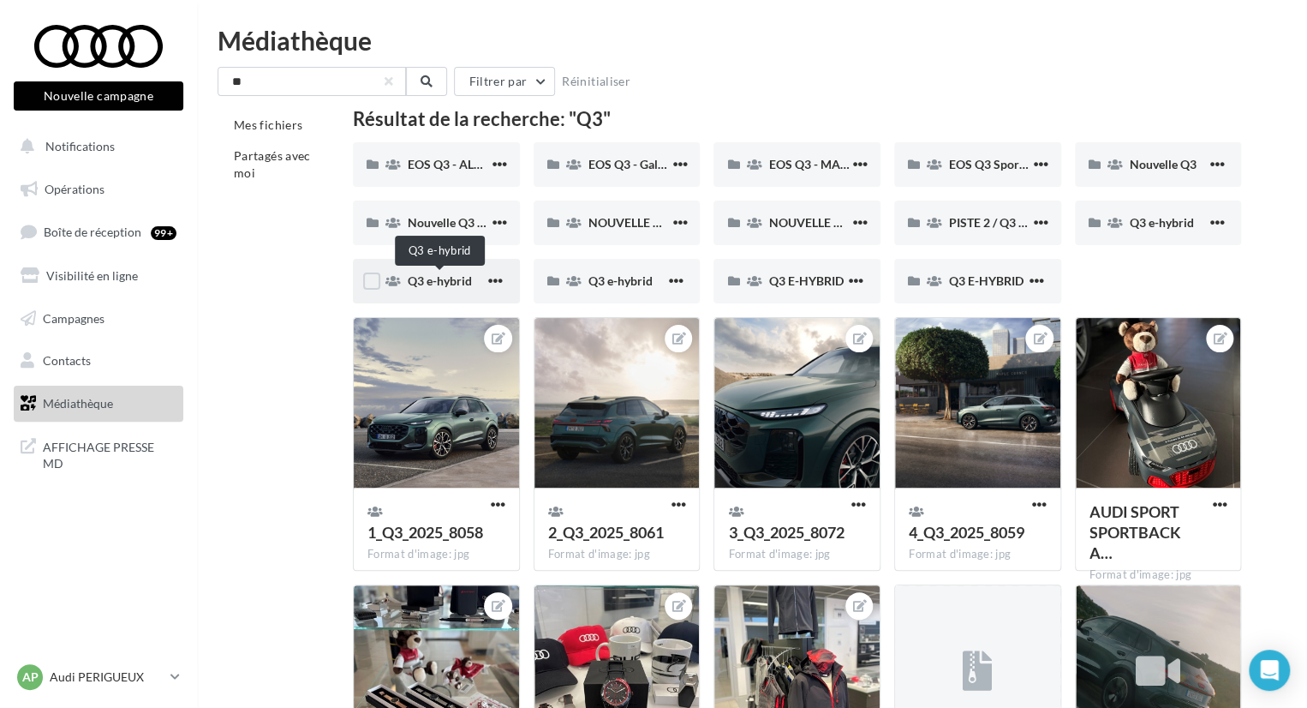
click at [458, 287] on span "Q3 e-hybrid" at bounding box center [440, 280] width 64 height 15
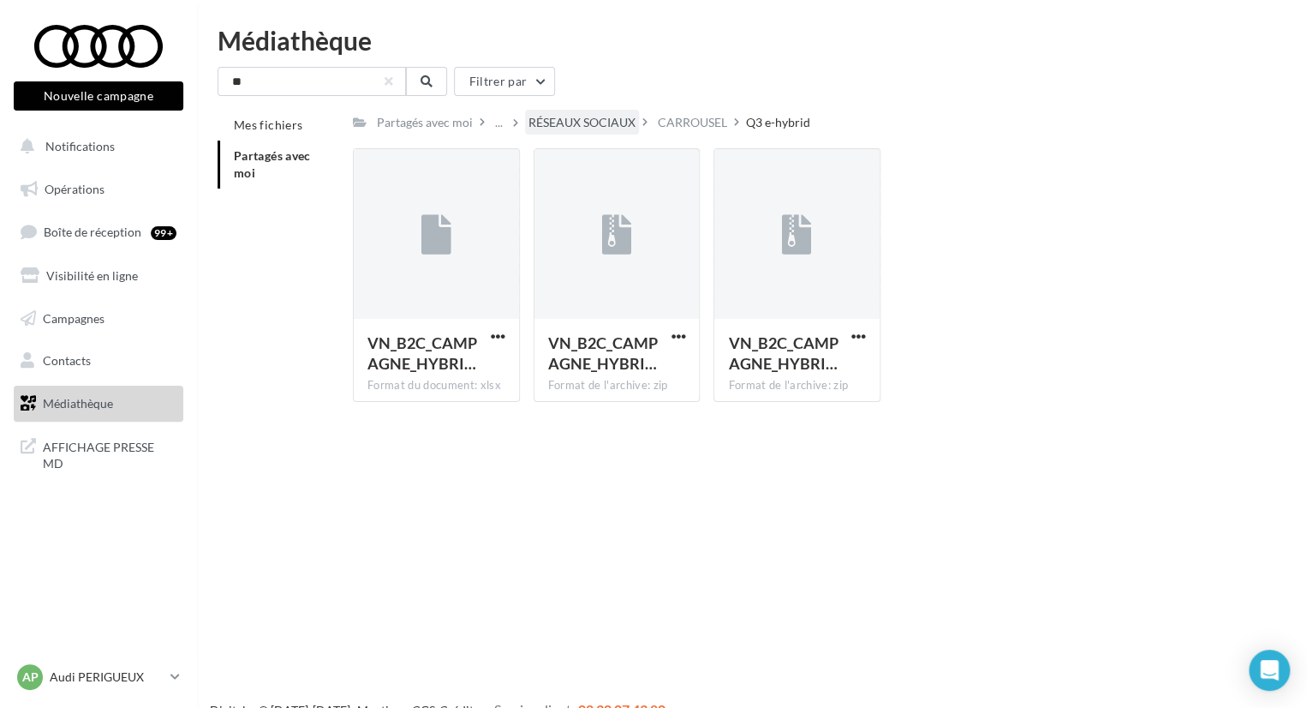
click at [609, 123] on div "RÉSEAUX SOCIAUX" at bounding box center [582, 122] width 107 height 17
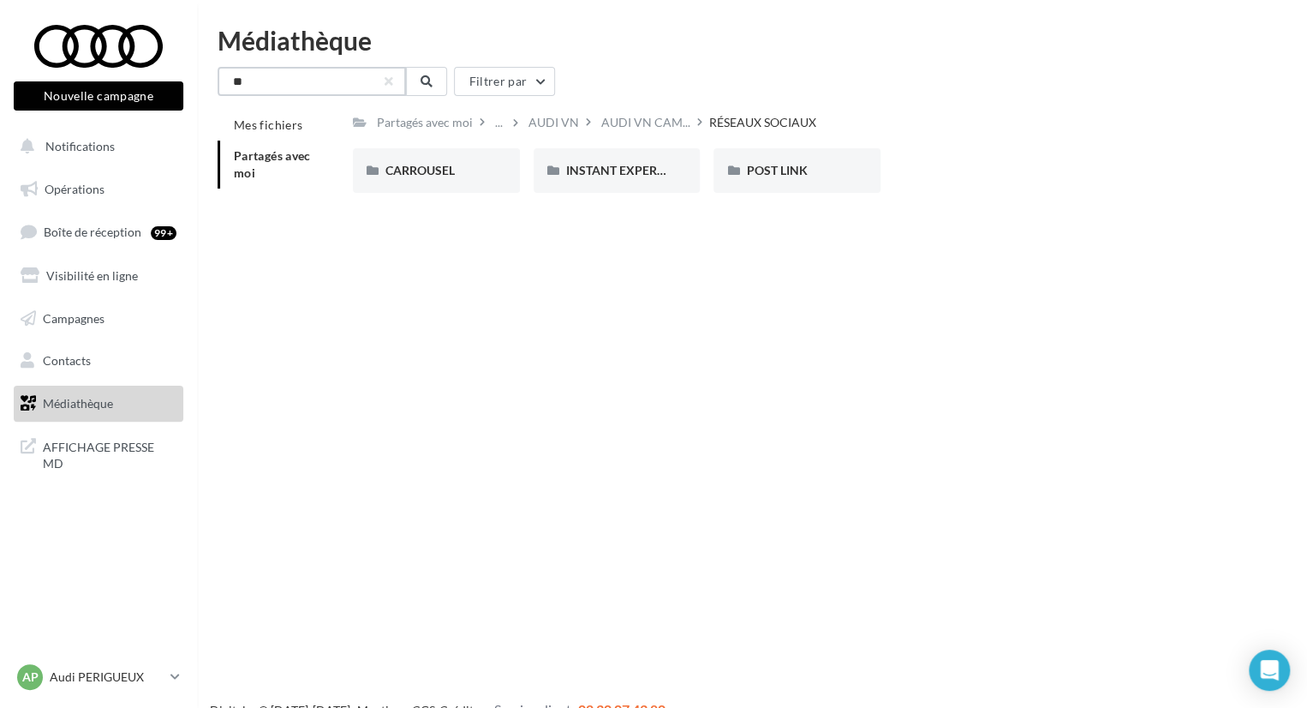
click at [362, 87] on input "**" at bounding box center [312, 81] width 188 height 29
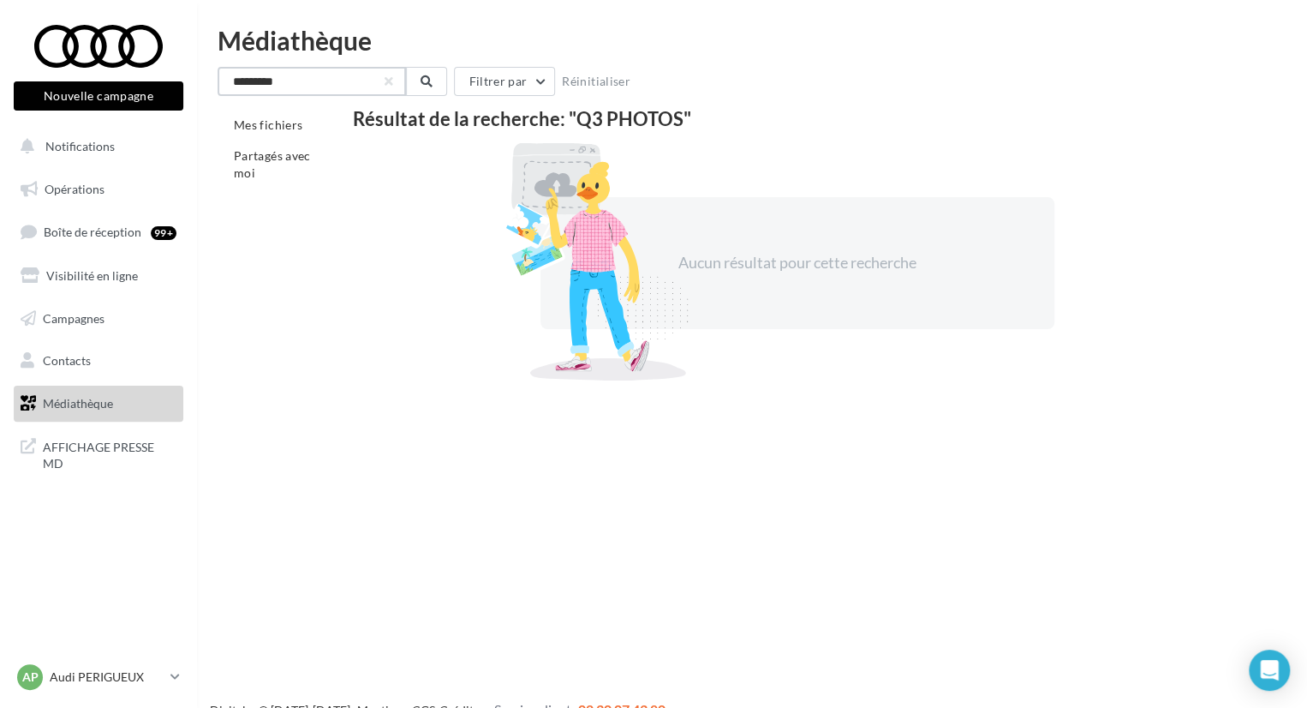
click at [362, 87] on input "*********" at bounding box center [312, 81] width 188 height 29
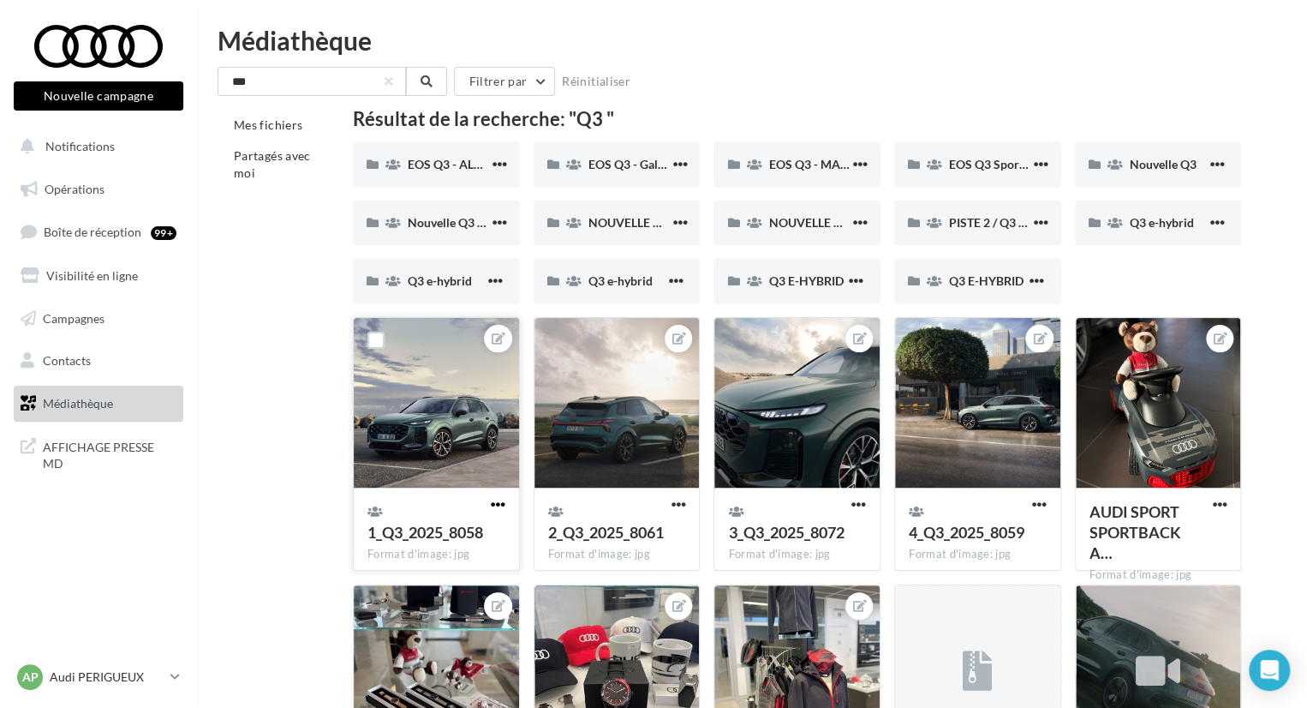
click at [495, 508] on span "button" at bounding box center [498, 504] width 15 height 15
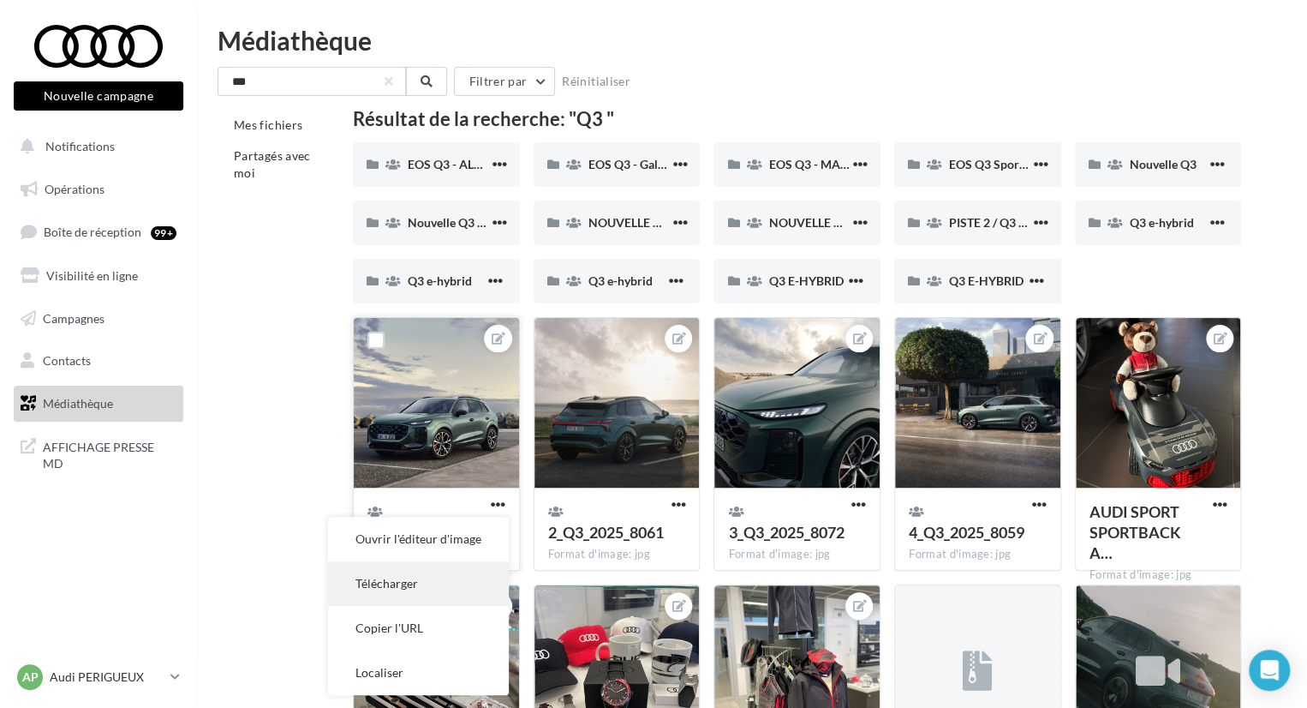
click at [479, 592] on button "Télécharger" at bounding box center [418, 583] width 181 height 45
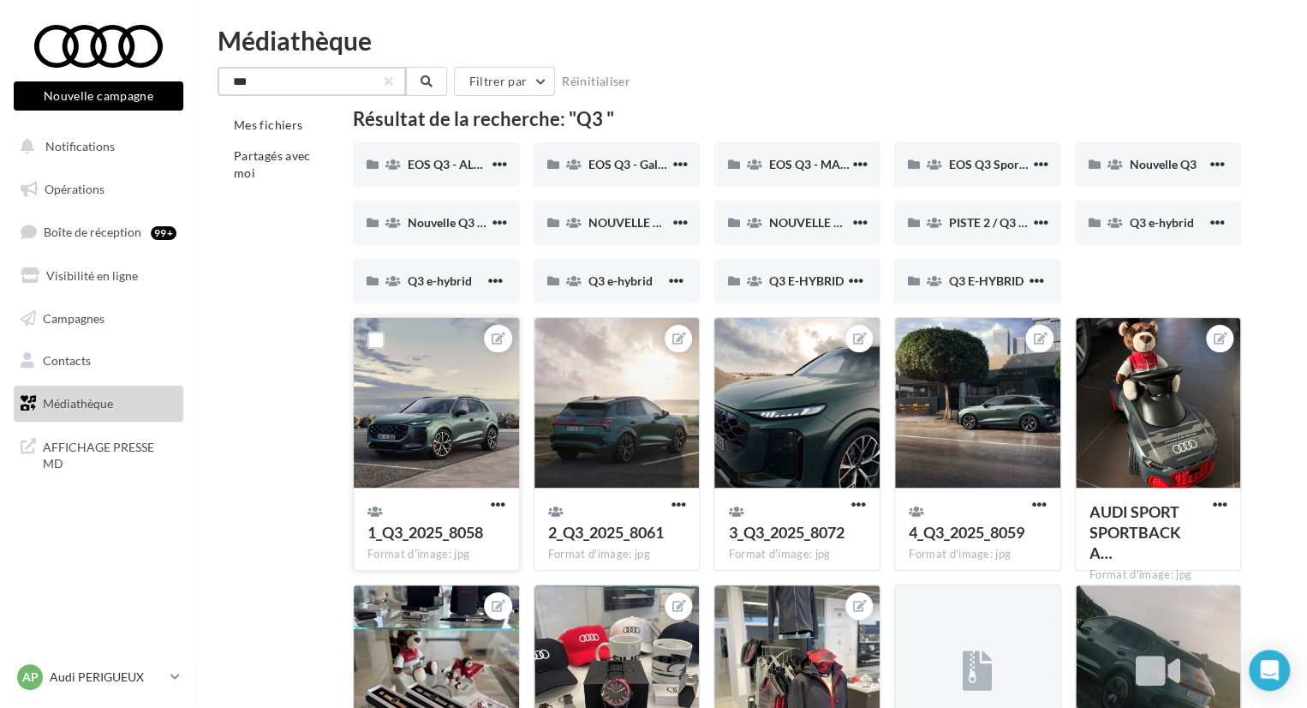
click at [351, 75] on input "**" at bounding box center [312, 81] width 188 height 29
type input "*"
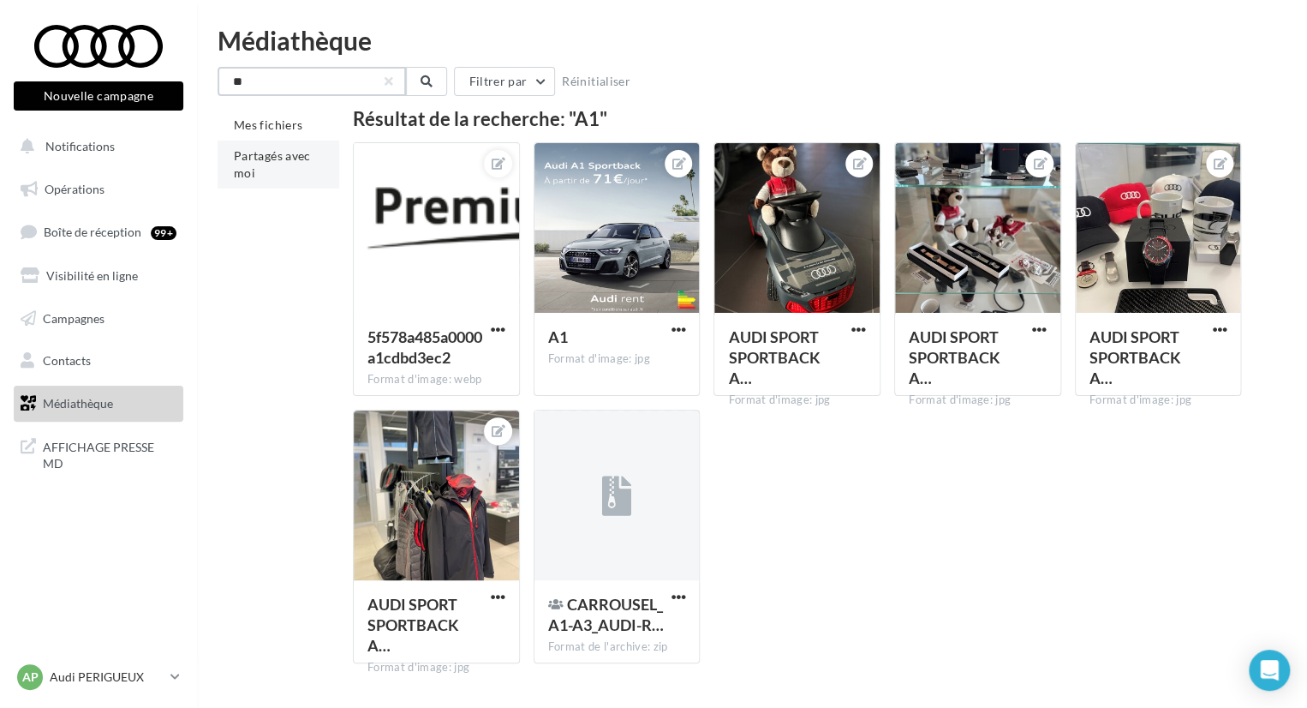
type input "**"
click at [294, 147] on li "Partagés avec moi" at bounding box center [279, 164] width 122 height 48
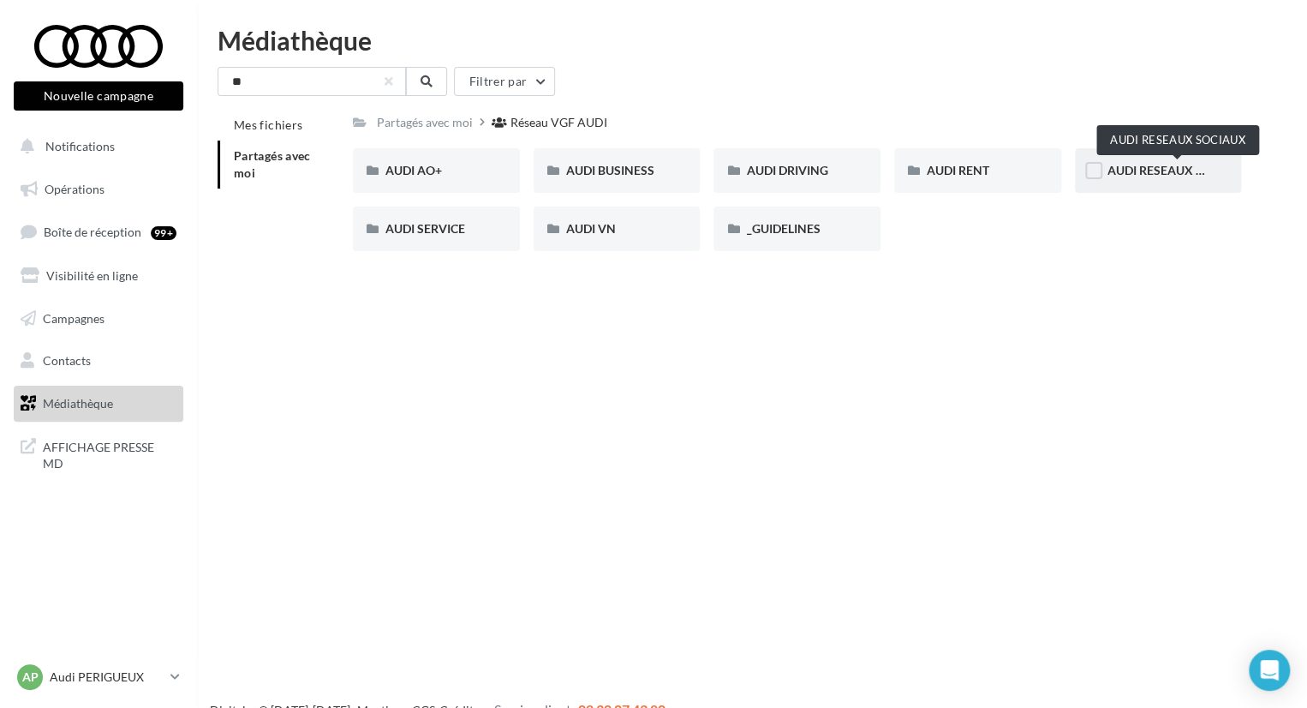
click at [1126, 170] on span "AUDI RESEAUX SOCIAUX" at bounding box center [1178, 170] width 141 height 15
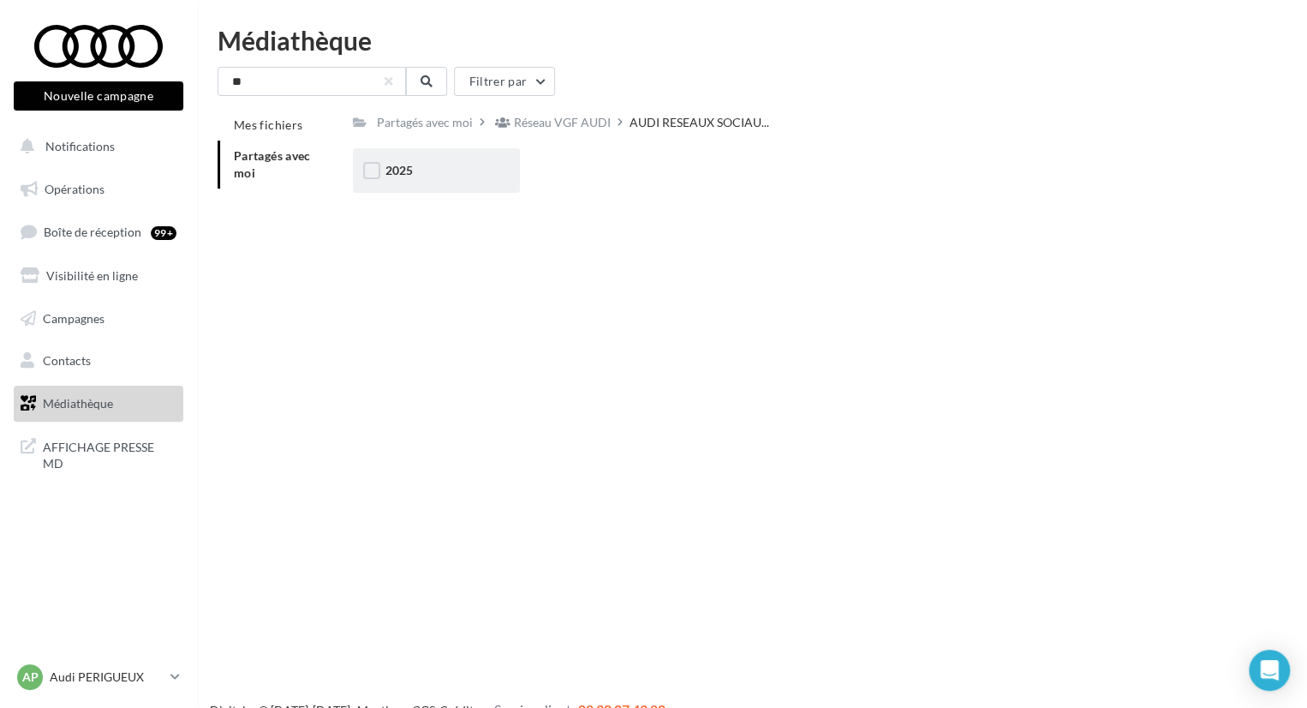
click at [459, 164] on div "2025" at bounding box center [436, 170] width 102 height 17
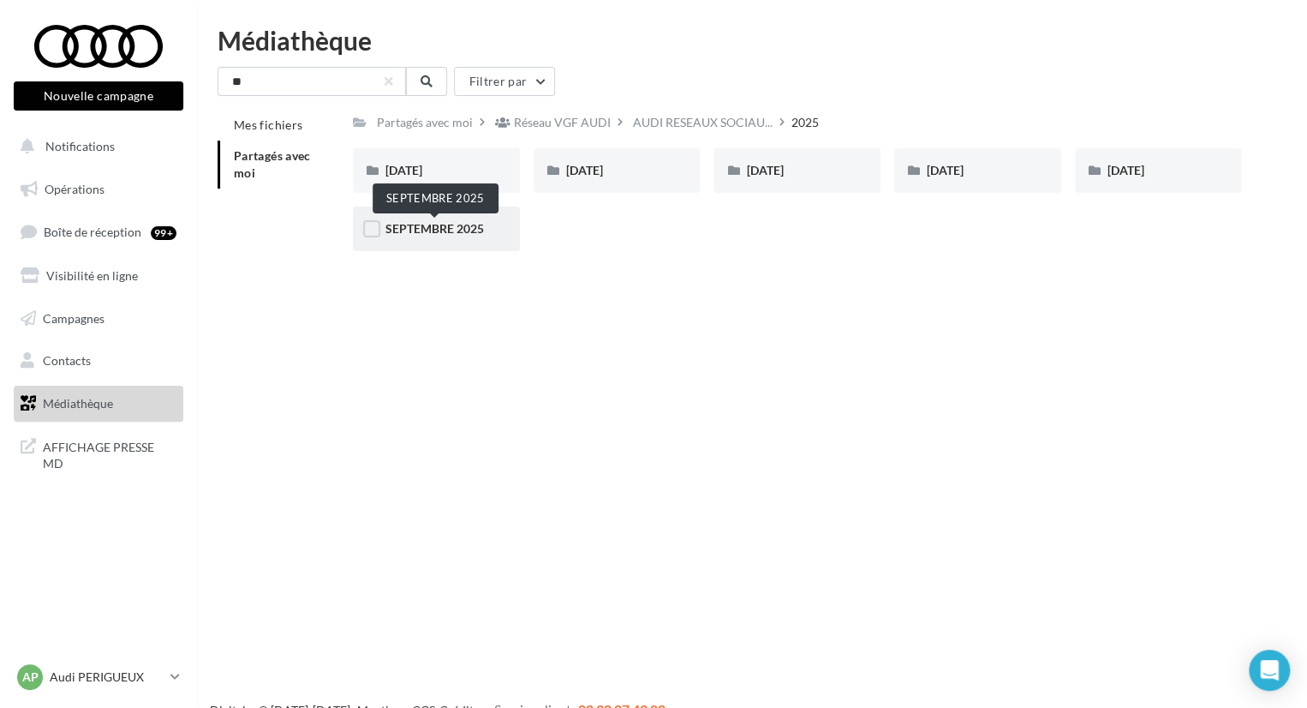
click at [459, 225] on span "SEPTEMBRE 2025" at bounding box center [434, 228] width 99 height 15
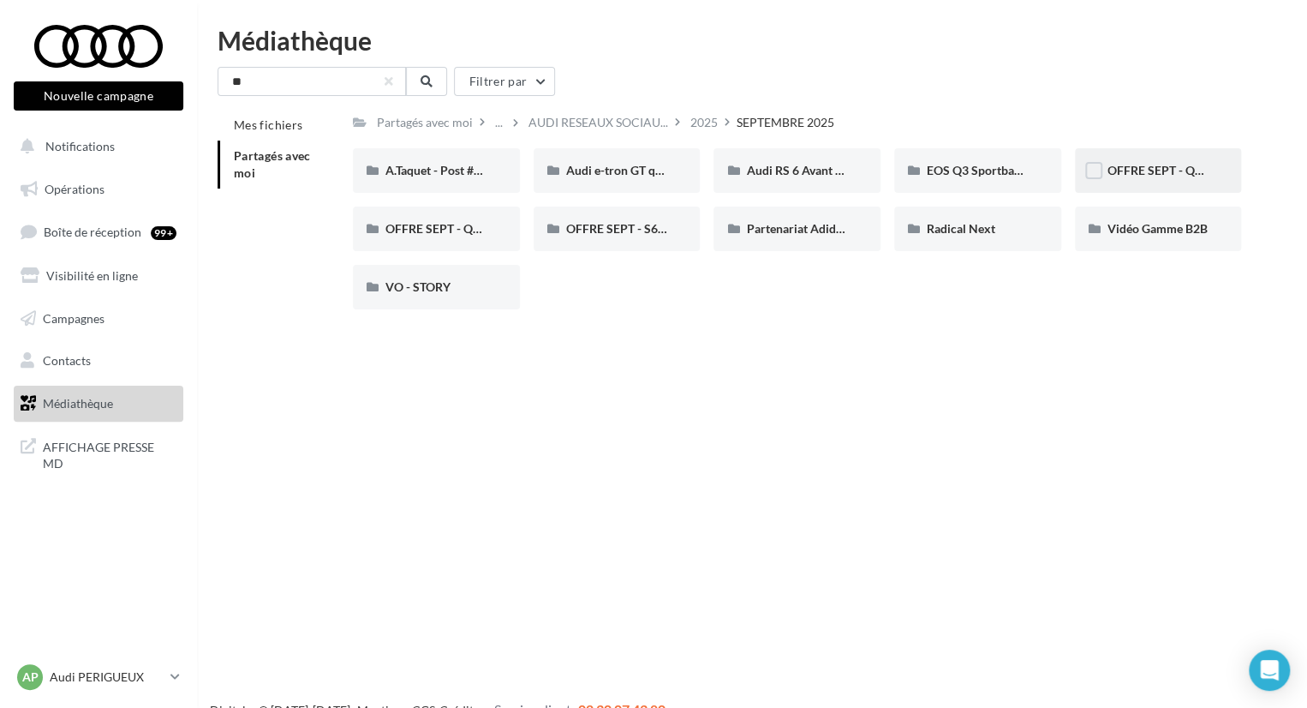
click at [1137, 183] on div "OFFRE SEPT - Q4 e-tron" at bounding box center [1158, 170] width 167 height 45
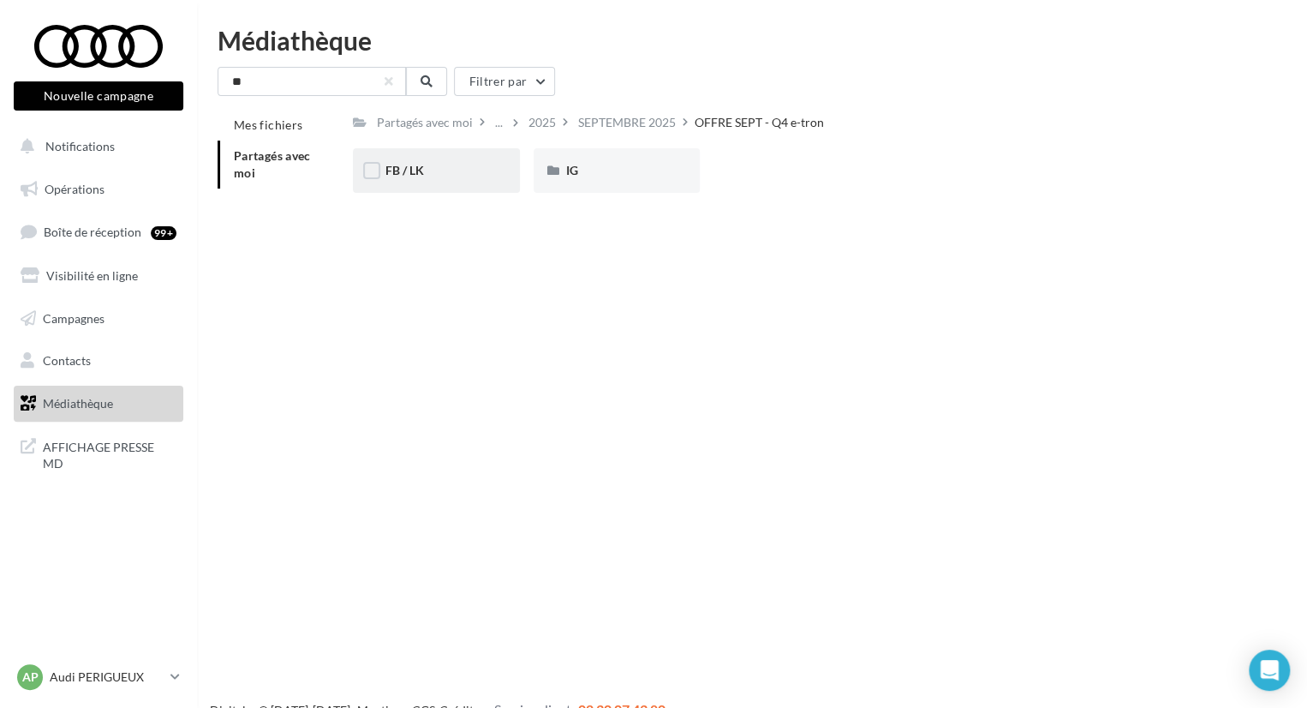
click at [439, 176] on div "FB / LK" at bounding box center [436, 170] width 102 height 17
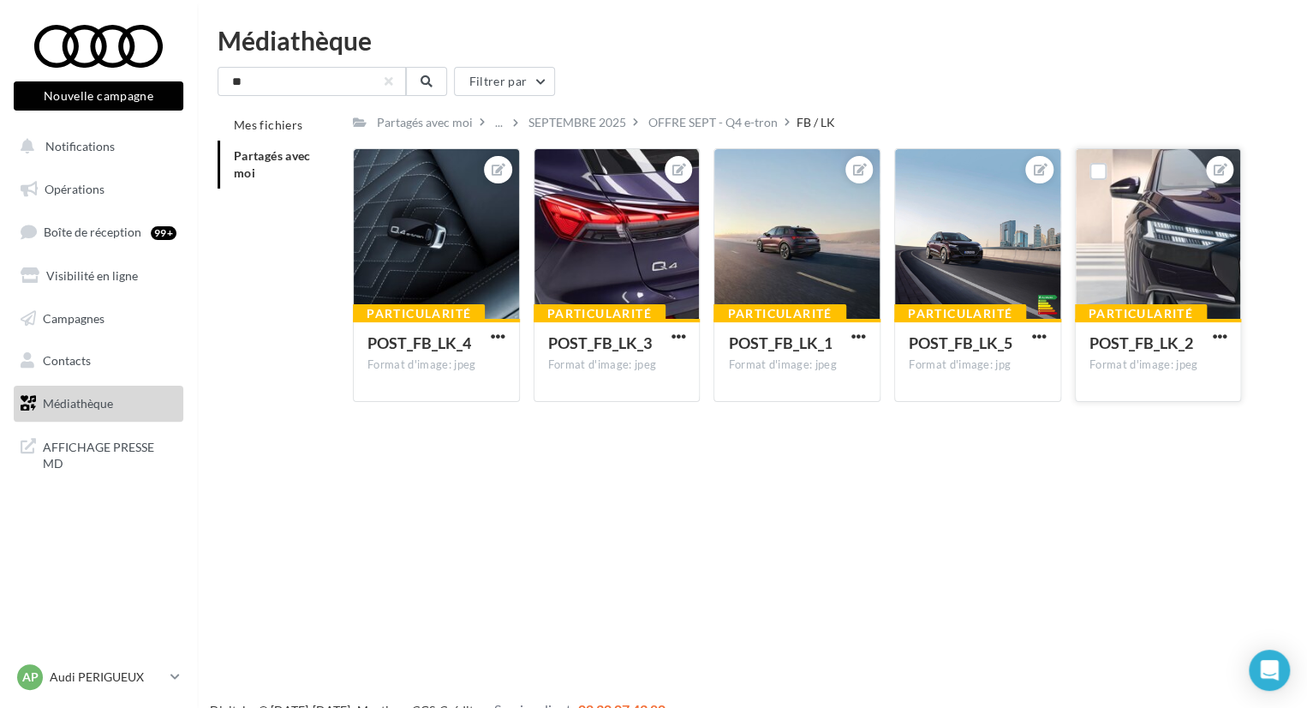
click at [1130, 244] on div at bounding box center [1158, 234] width 165 height 171
click at [1177, 292] on div at bounding box center [1158, 234] width 165 height 171
click at [685, 112] on div "OFFRE SEPT - Q4 e-tron" at bounding box center [713, 122] width 136 height 25
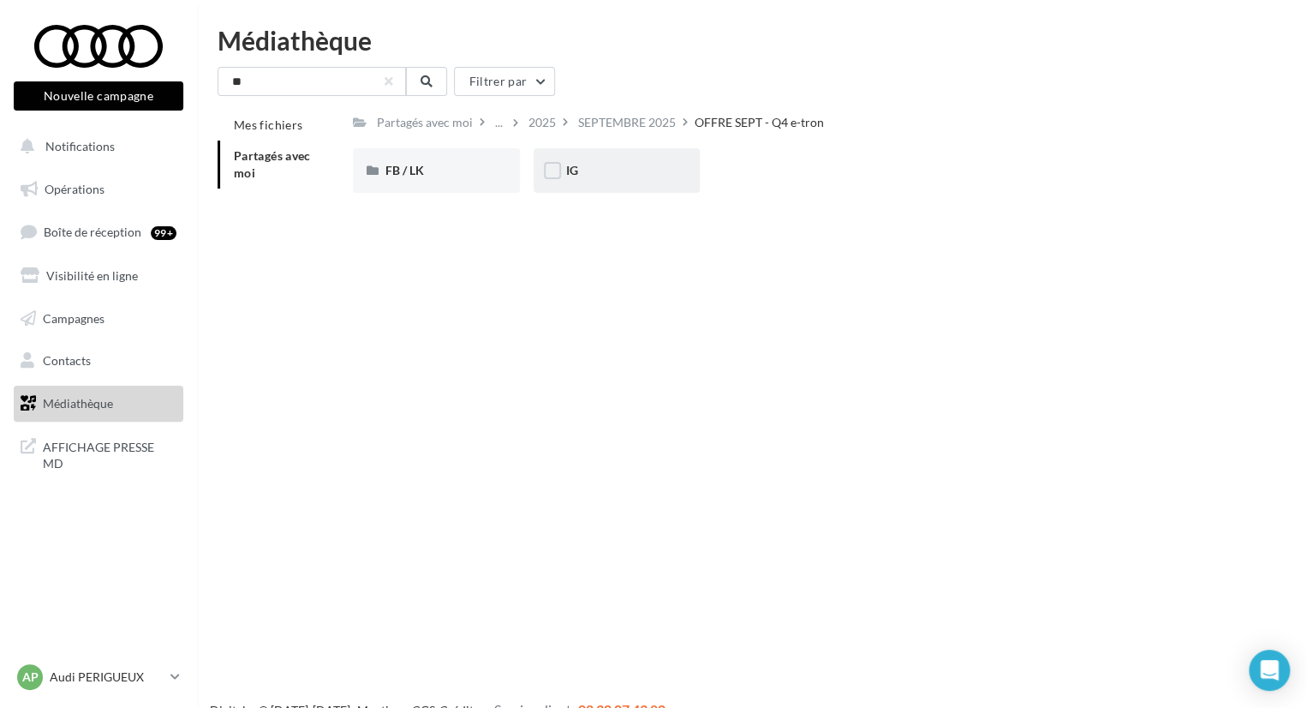
click at [595, 182] on div "IG" at bounding box center [617, 170] width 167 height 45
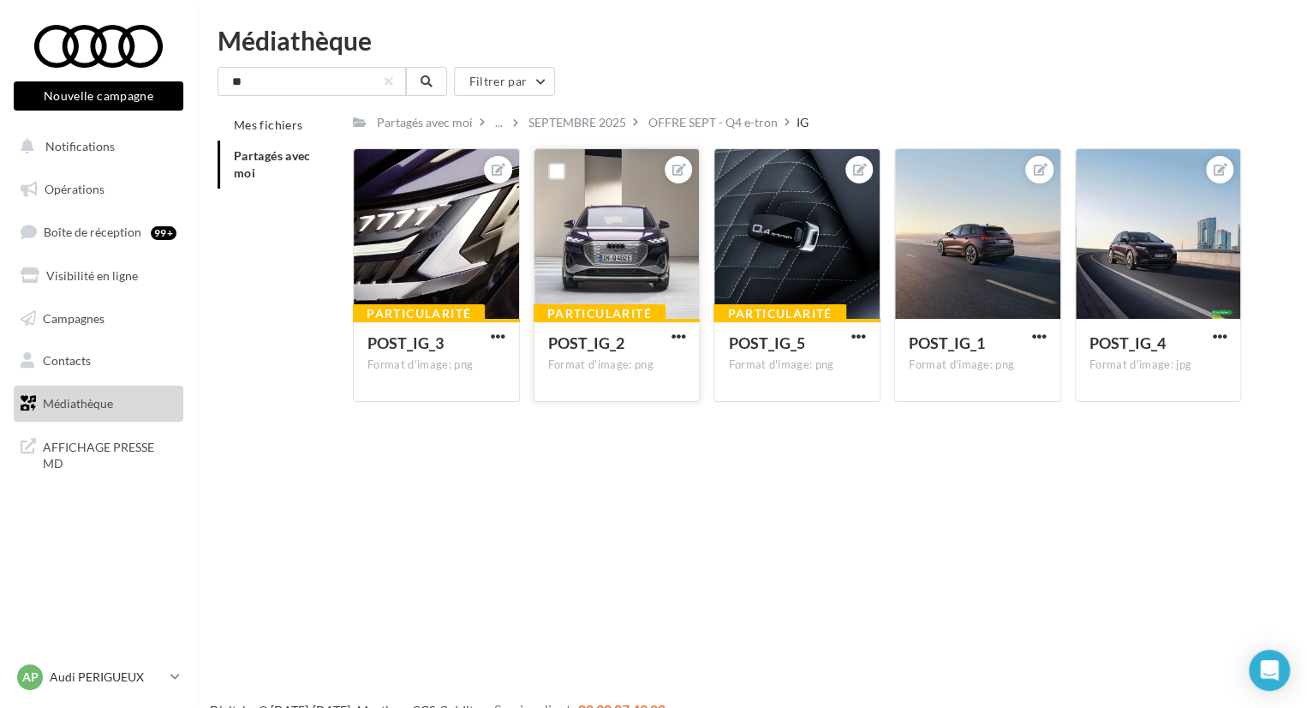
click at [635, 224] on div at bounding box center [617, 234] width 165 height 171
click at [684, 343] on span "button" at bounding box center [678, 336] width 15 height 15
click at [654, 374] on button "Ouvrir l'éditeur d'image" at bounding box center [598, 370] width 181 height 45
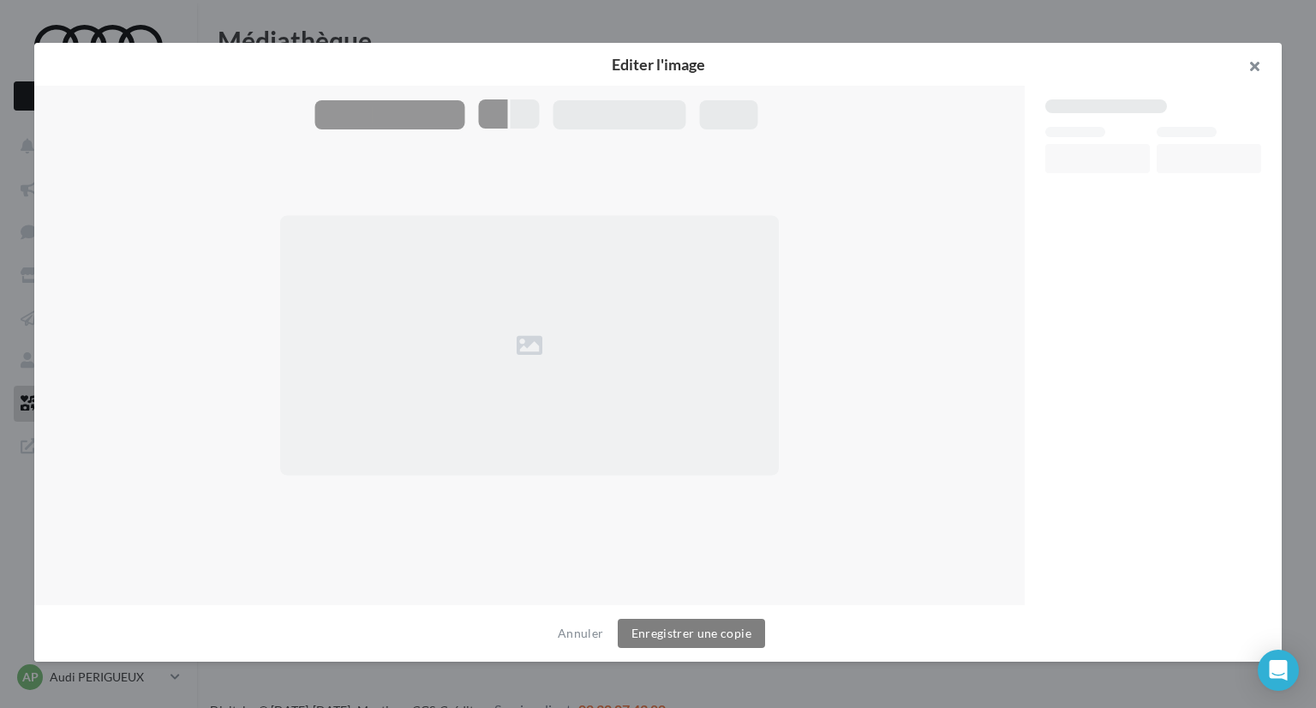
click at [1252, 61] on button "button" at bounding box center [1247, 68] width 69 height 51
